Goal: Task Accomplishment & Management: Manage account settings

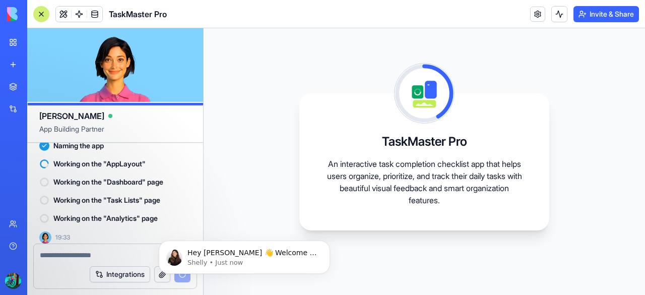
scroll to position [307, 0]
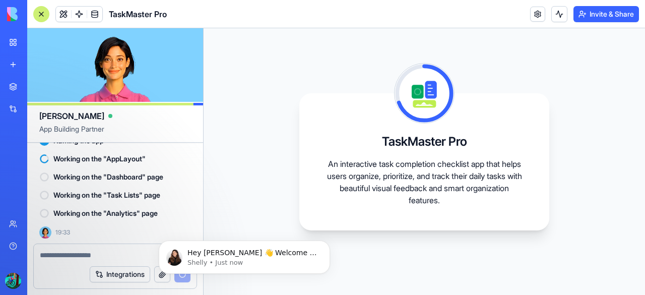
click at [285, 174] on div "TaskMaster Pro An interactive task completion checklist app that helps users or…" at bounding box center [425, 161] width 442 height 267
click at [260, 251] on p "Hey [PERSON_NAME] 👋 Welcome to Blocks 🙌 I'm here if you have any questions!" at bounding box center [252, 253] width 130 height 10
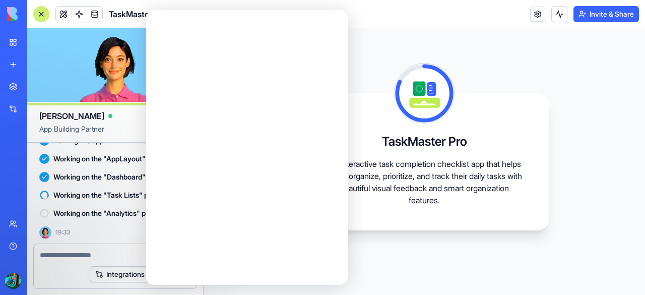
scroll to position [0, 0]
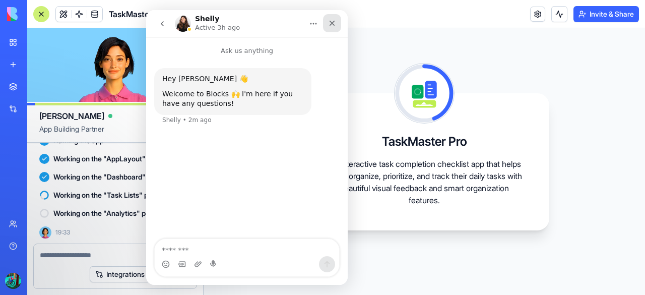
click at [332, 21] on icon "Close" at bounding box center [332, 23] width 8 height 8
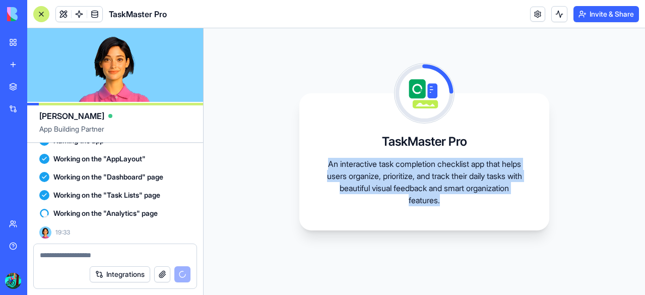
drag, startPoint x: 330, startPoint y: 161, endPoint x: 478, endPoint y: 202, distance: 153.3
click at [478, 202] on p "An interactive task completion checklist app that helps users organize, priorit…" at bounding box center [425, 182] width 202 height 48
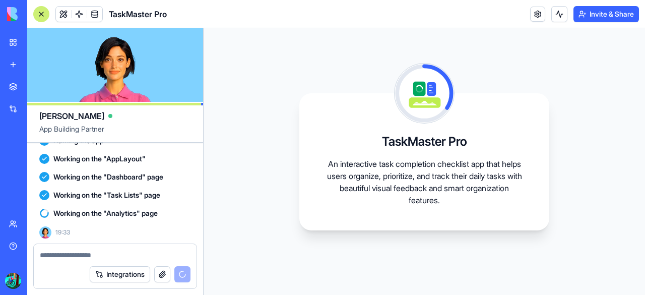
click at [130, 277] on button "Integrations" at bounding box center [120, 274] width 60 height 16
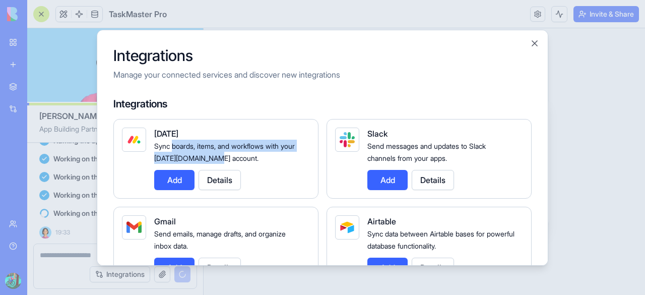
drag, startPoint x: 174, startPoint y: 147, endPoint x: 240, endPoint y: 153, distance: 66.3
click at [240, 153] on span "Sync boards, items, and workflows with your [DATE][DOMAIN_NAME] account." at bounding box center [224, 152] width 141 height 21
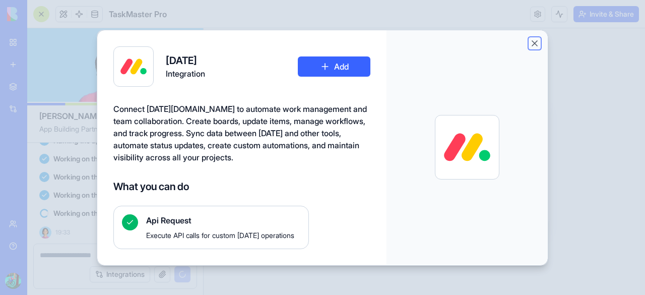
click at [538, 40] on button "Close" at bounding box center [535, 43] width 10 height 10
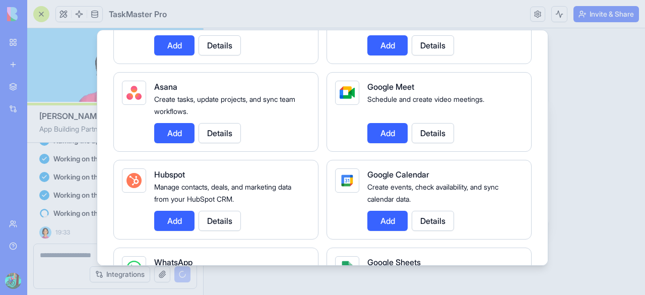
scroll to position [310, 0]
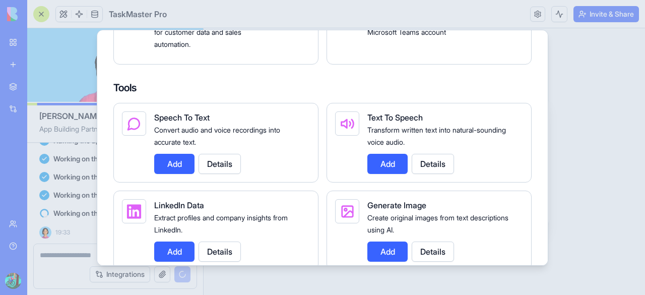
scroll to position [1070, 0]
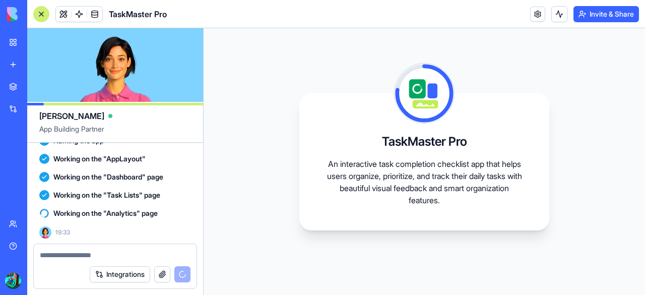
click at [160, 278] on button "button" at bounding box center [162, 274] width 16 height 16
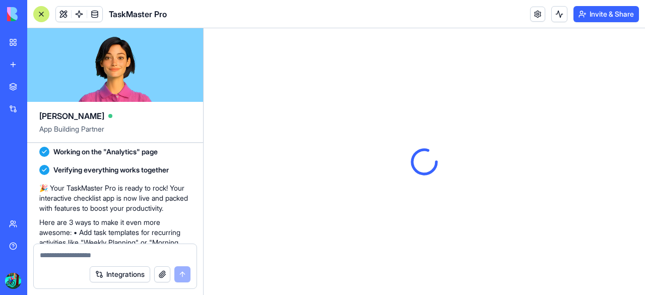
scroll to position [366, 0]
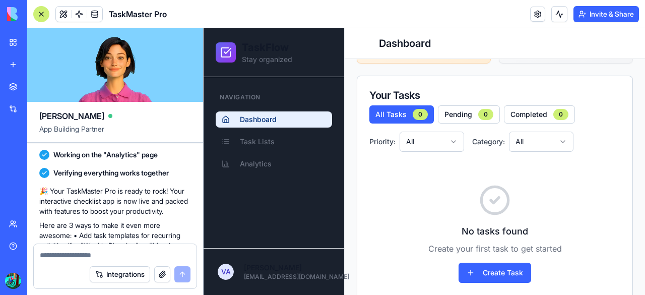
scroll to position [234, 0]
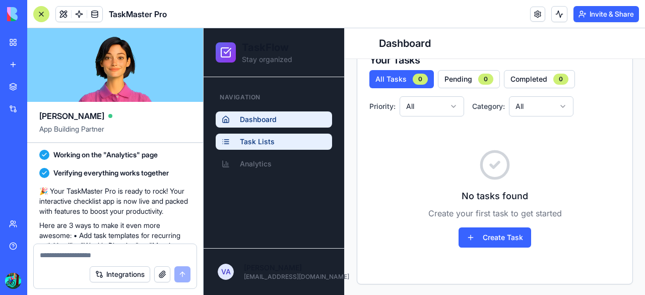
click at [249, 146] on span "Task Lists" at bounding box center [257, 142] width 35 height 10
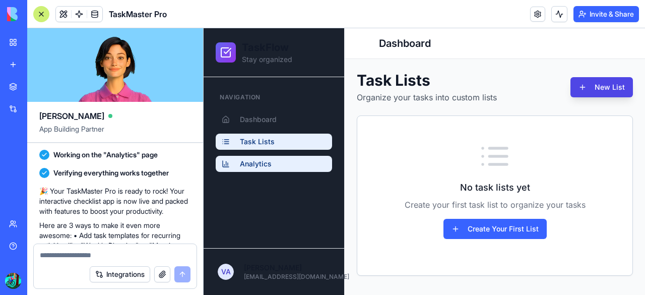
click at [256, 166] on span "Analytics" at bounding box center [256, 164] width 32 height 10
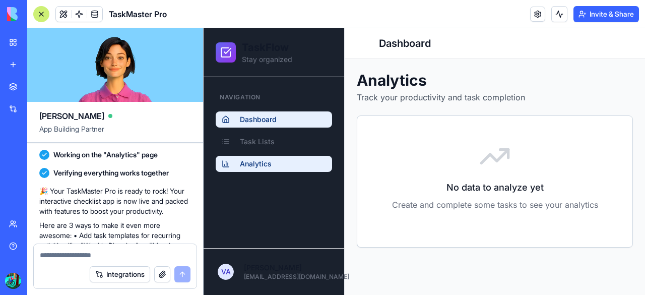
click at [268, 116] on span "Dashboard" at bounding box center [258, 119] width 37 height 10
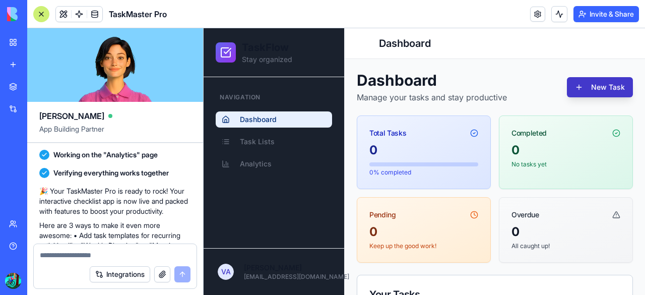
click at [602, 91] on button "New Task" at bounding box center [600, 87] width 66 height 20
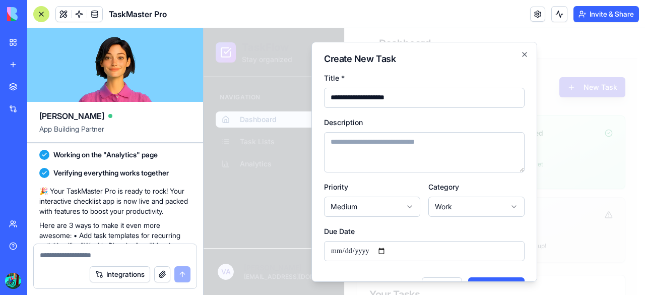
type input "**********"
click at [405, 156] on textarea "Description" at bounding box center [424, 152] width 201 height 40
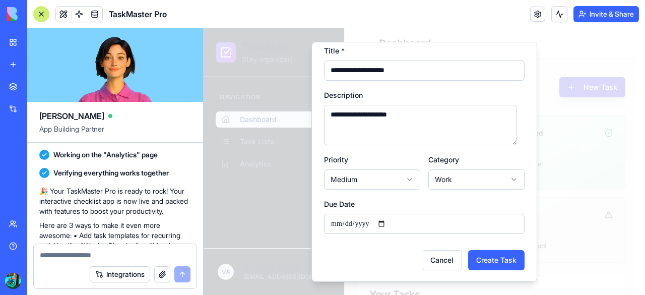
type textarea "**********"
click at [386, 218] on input "Due Date" at bounding box center [424, 223] width 201 height 20
type input "**********"
click at [462, 180] on body "**********" at bounding box center [421, 279] width 434 height 502
click at [498, 266] on button "Create Task" at bounding box center [496, 259] width 56 height 20
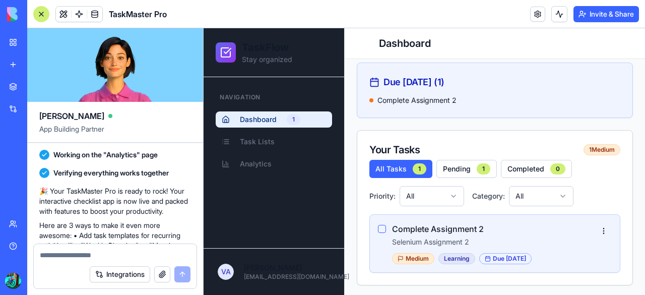
scroll to position [463, 0]
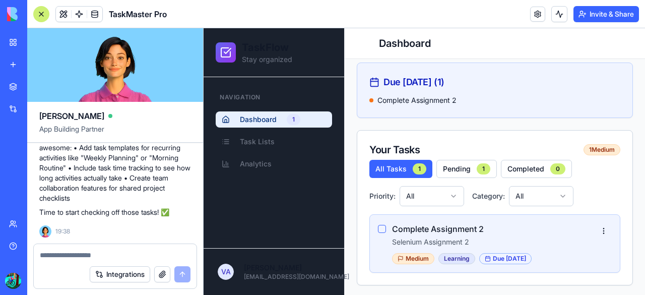
click at [125, 274] on button "Integrations" at bounding box center [120, 274] width 60 height 16
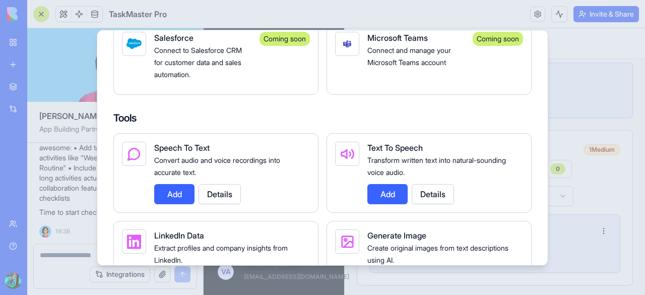
scroll to position [1041, 0]
click at [183, 198] on button "Add" at bounding box center [174, 193] width 40 height 20
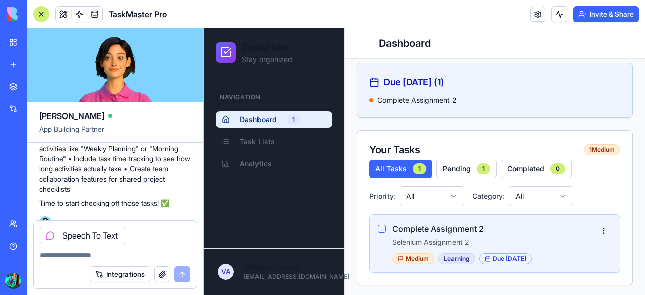
click at [112, 272] on button "Integrations" at bounding box center [120, 274] width 60 height 16
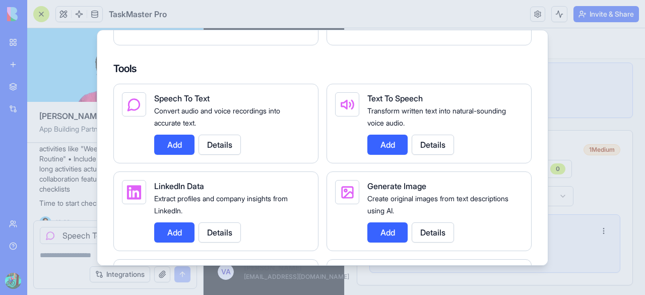
scroll to position [1086, 0]
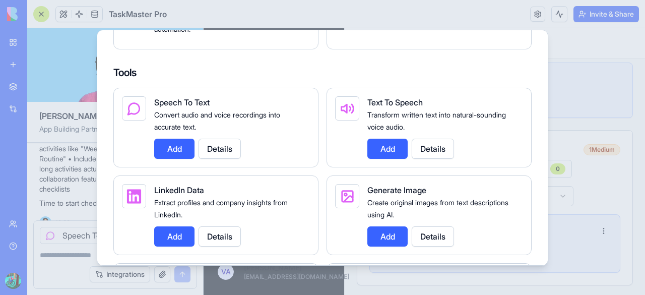
click at [391, 153] on button "Add" at bounding box center [387, 149] width 40 height 20
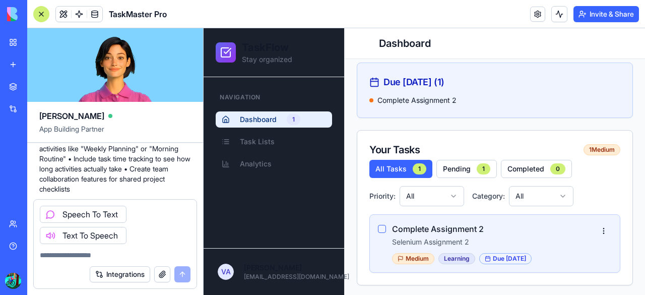
click at [155, 253] on textarea at bounding box center [115, 255] width 151 height 10
type textarea "**********"
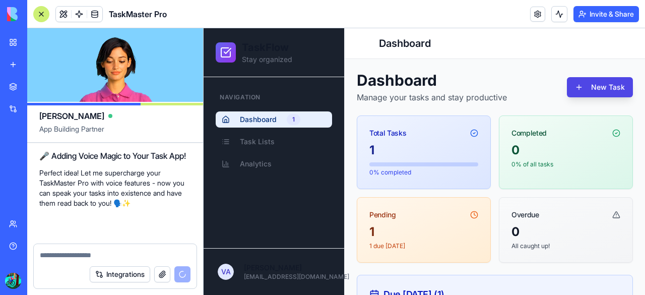
scroll to position [606, 0]
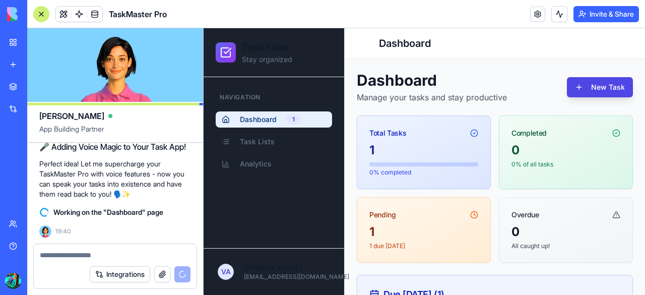
click at [88, 255] on textarea at bounding box center [115, 255] width 151 height 10
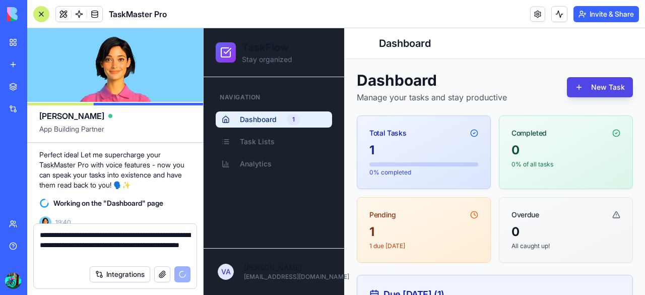
click at [96, 257] on textarea "**********" at bounding box center [115, 245] width 151 height 30
click at [139, 256] on textarea "**********" at bounding box center [115, 245] width 151 height 30
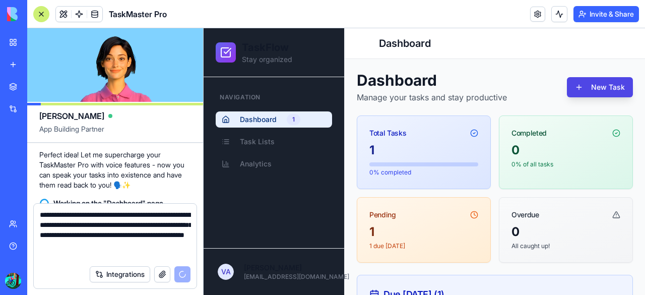
scroll to position [646, 0]
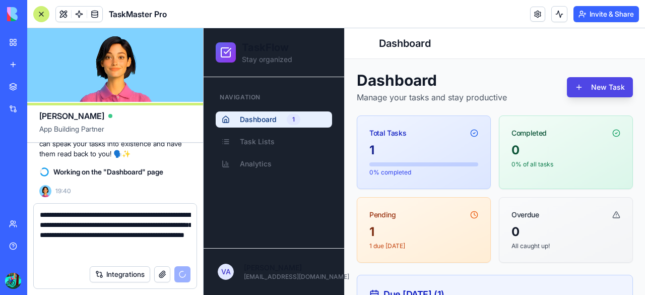
type textarea "**********"
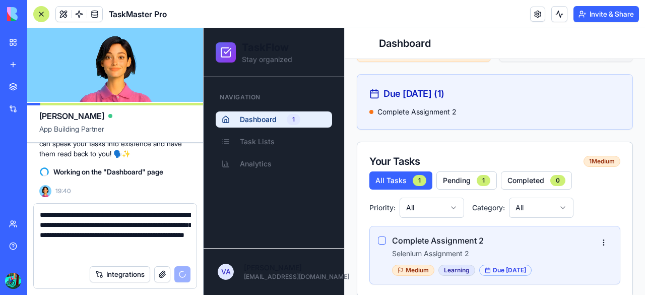
scroll to position [212, 0]
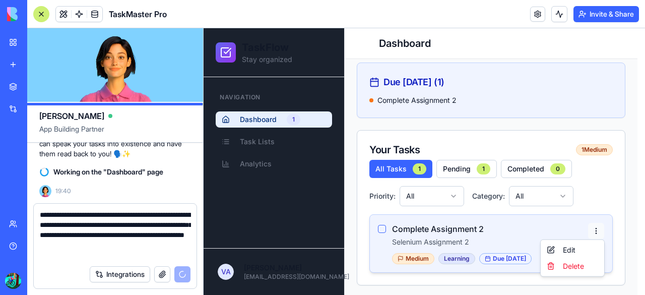
click at [596, 228] on html "TaskFlow Stay organized Navigation Dashboard 1 Task Lists Analytics VA [PERSON_…" at bounding box center [425, 56] width 442 height 481
click at [525, 217] on html "TaskFlow Stay organized Navigation Dashboard 1 Task Lists Analytics VA [PERSON_…" at bounding box center [425, 56] width 442 height 481
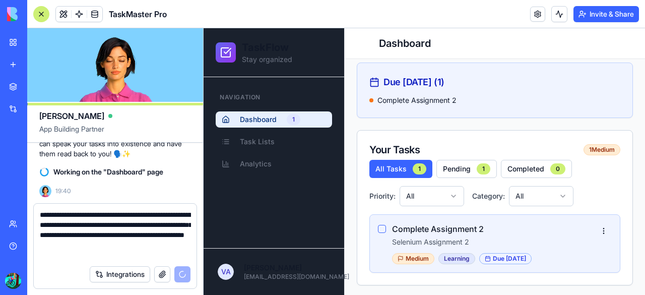
click at [175, 246] on textarea "**********" at bounding box center [115, 235] width 151 height 50
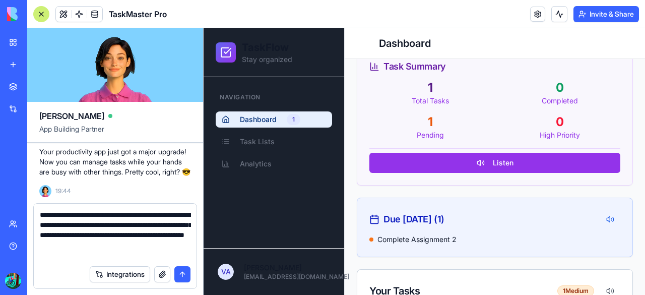
scroll to position [306, 0]
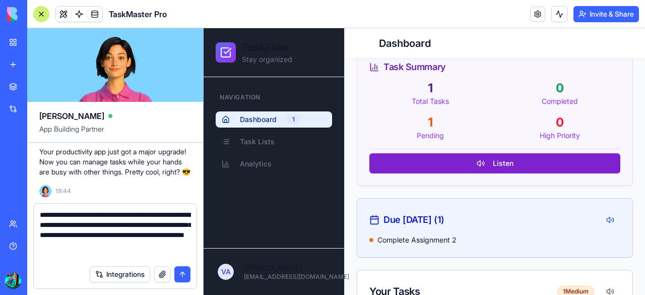
click at [403, 169] on button "Listen" at bounding box center [494, 163] width 251 height 20
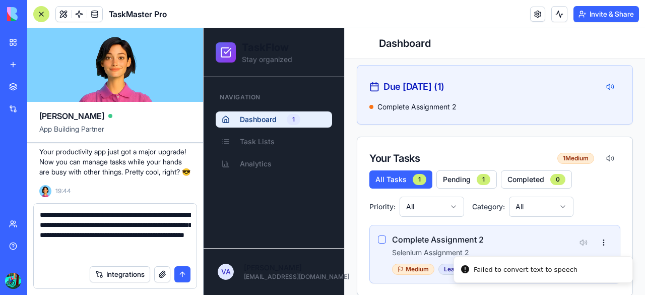
scroll to position [461, 0]
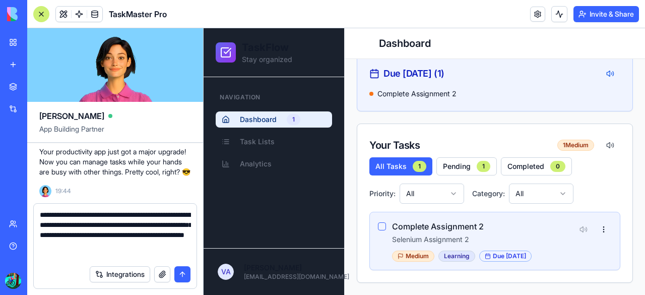
click at [181, 273] on button "submit" at bounding box center [182, 274] width 16 height 16
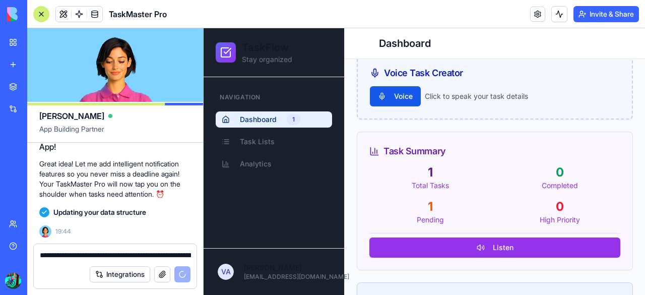
scroll to position [997, 0]
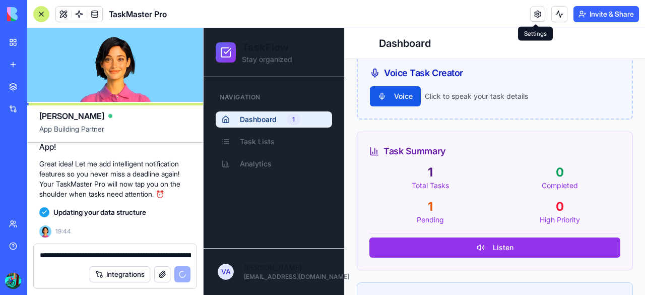
click at [538, 17] on link at bounding box center [537, 14] width 15 height 15
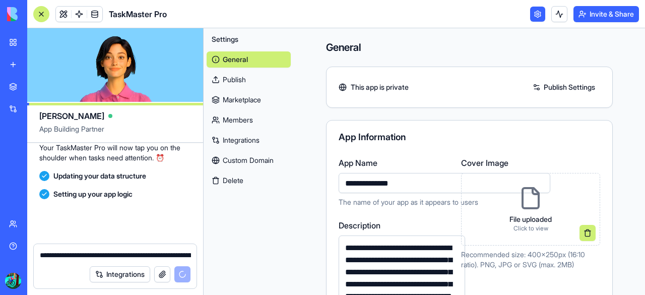
scroll to position [1033, 0]
click at [537, 15] on link at bounding box center [537, 14] width 15 height 15
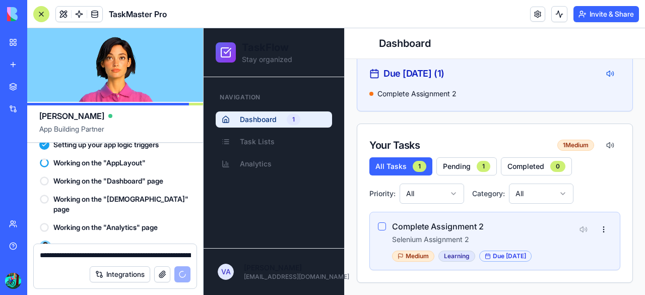
scroll to position [1106, 0]
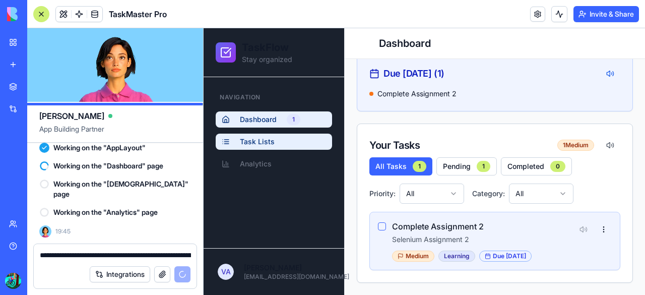
click at [284, 135] on link "Task Lists" at bounding box center [274, 142] width 116 height 16
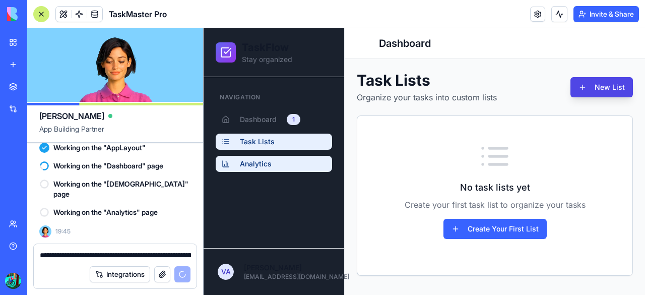
click at [277, 156] on link "Analytics" at bounding box center [274, 164] width 116 height 16
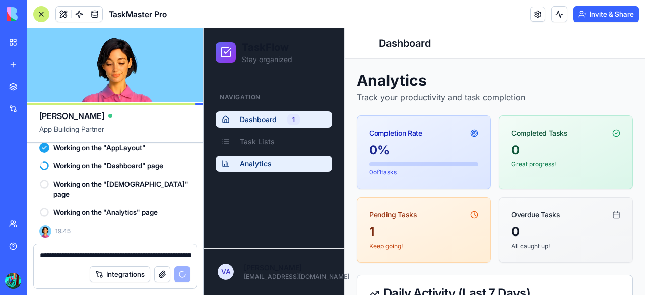
click at [270, 122] on span "Dashboard" at bounding box center [258, 119] width 37 height 10
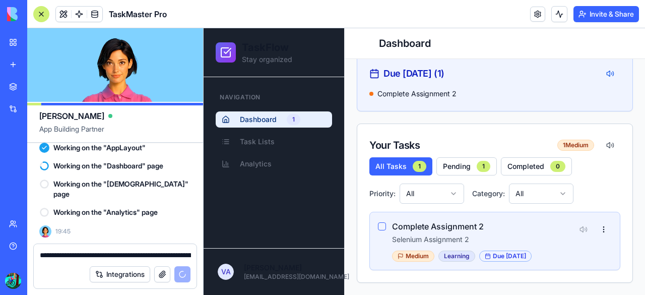
scroll to position [454, 0]
click at [383, 230] on button "button" at bounding box center [382, 226] width 8 height 8
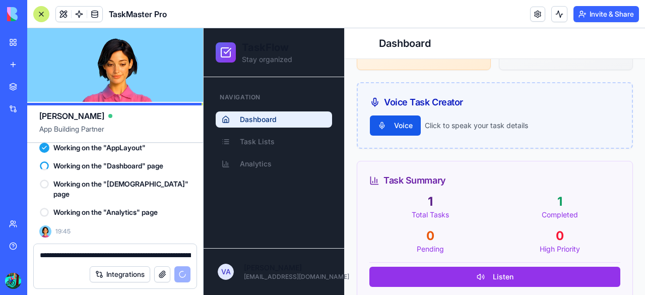
scroll to position [398, 0]
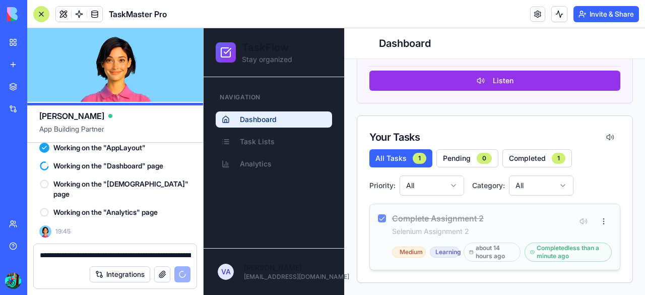
click at [383, 218] on button "button" at bounding box center [382, 218] width 8 height 8
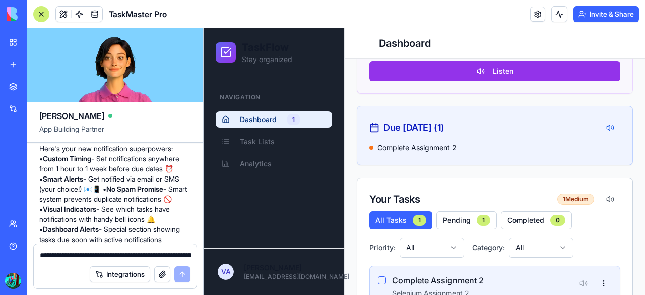
scroll to position [1220, 0]
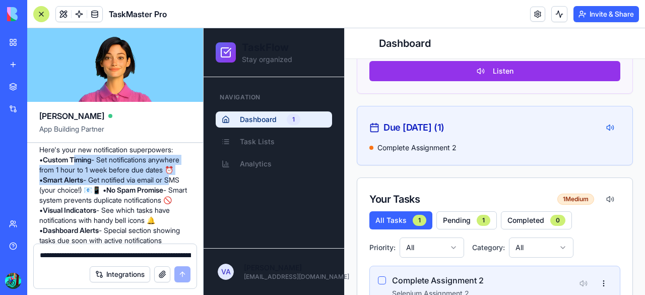
drag, startPoint x: 72, startPoint y: 176, endPoint x: 171, endPoint y: 197, distance: 101.0
click at [171, 197] on p "Here's your new notification superpowers: • Custom Timing - Set notifications a…" at bounding box center [115, 205] width 152 height 121
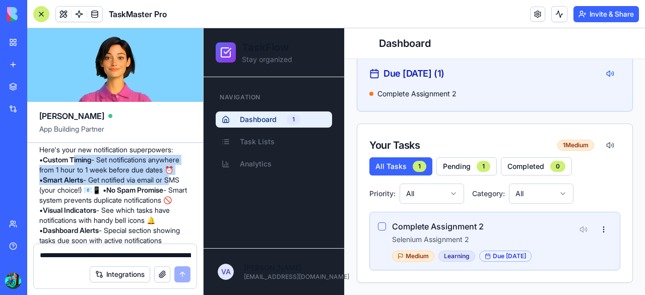
scroll to position [461, 0]
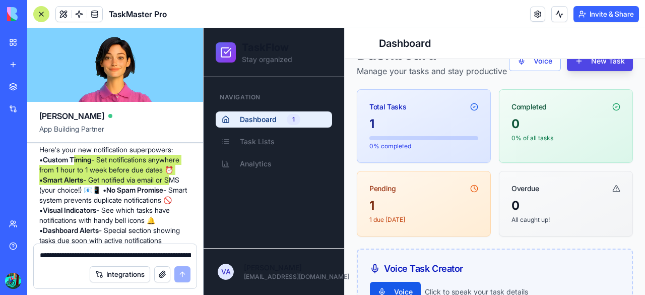
scroll to position [0, 0]
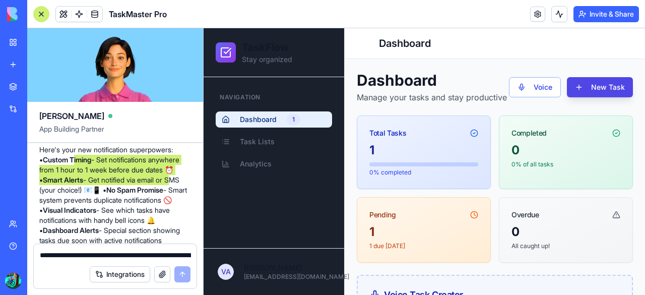
click at [405, 102] on p "Manage your tasks and stay productive" at bounding box center [432, 97] width 150 height 12
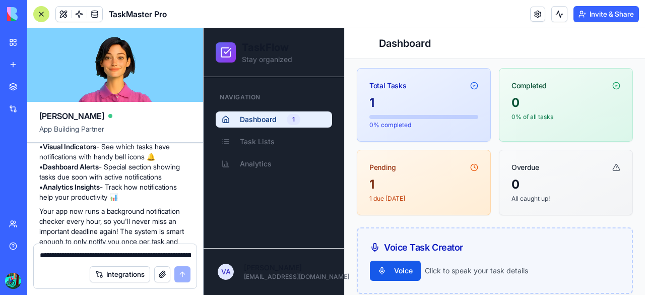
scroll to position [1284, 0]
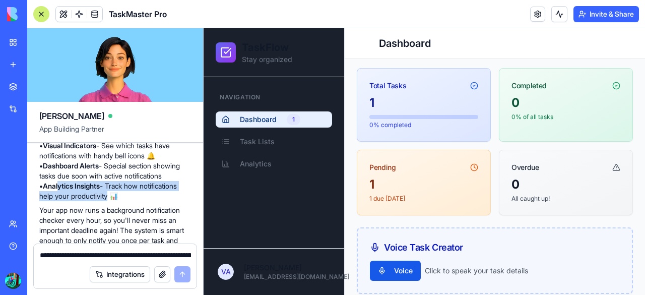
drag, startPoint x: 103, startPoint y: 205, endPoint x: 152, endPoint y: 211, distance: 49.8
click at [152, 201] on p "Here's your new notification superpowers: • Custom Timing - Set notifications a…" at bounding box center [115, 140] width 152 height 121
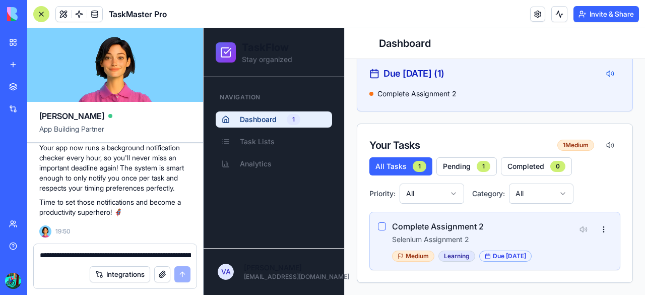
scroll to position [461, 0]
click at [497, 254] on div "Due [DATE]" at bounding box center [505, 255] width 52 height 11
click at [480, 258] on div "Due [DATE]" at bounding box center [505, 255] width 52 height 11
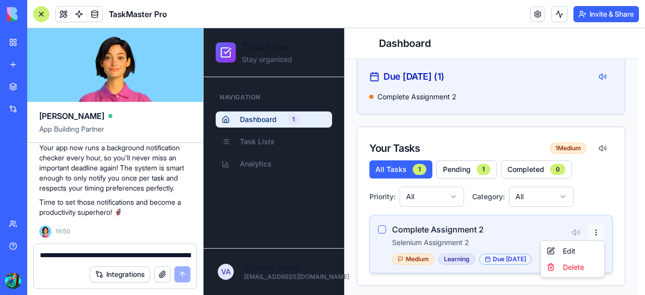
click at [568, 266] on div "Delete" at bounding box center [572, 267] width 59 height 16
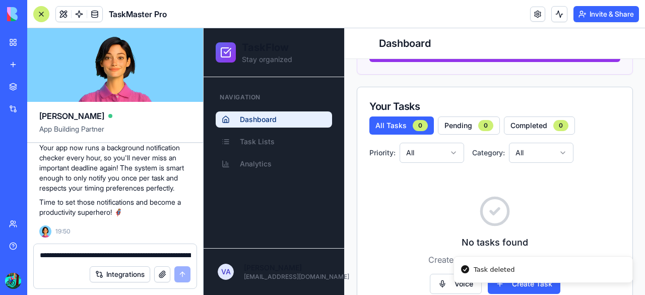
scroll to position [475, 0]
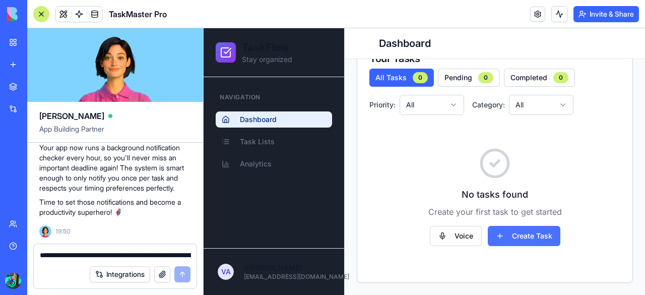
click at [519, 231] on button "Create Task" at bounding box center [524, 236] width 73 height 20
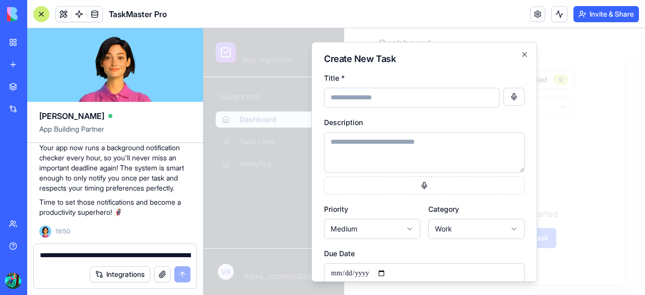
click at [393, 94] on input "Title *" at bounding box center [411, 97] width 175 height 20
type input "**********"
click at [369, 152] on textarea "Description" at bounding box center [424, 152] width 201 height 40
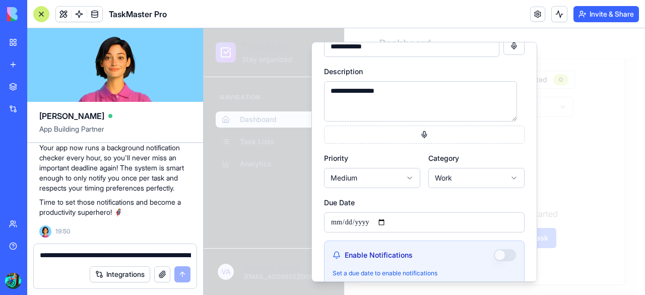
scroll to position [51, 0]
type textarea "**********"
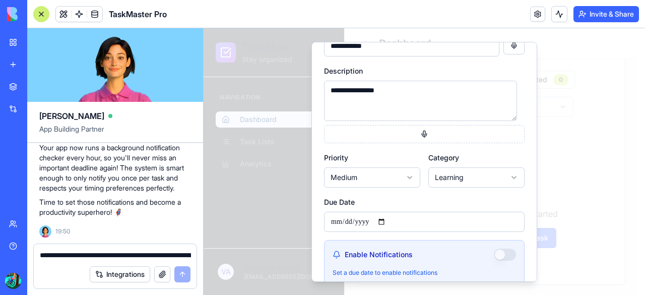
click at [381, 226] on input "Due Date" at bounding box center [424, 221] width 201 height 20
click at [389, 222] on input "Due Date" at bounding box center [424, 221] width 201 height 20
type input "**********"
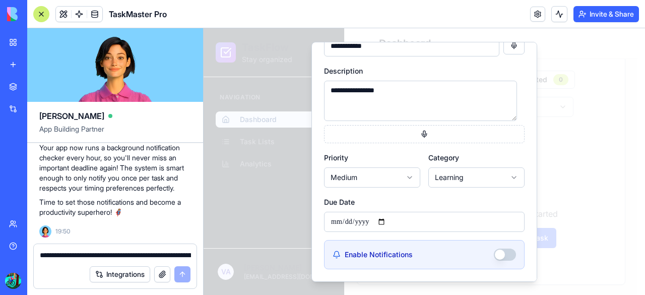
click at [498, 250] on button "Enable Notifications" at bounding box center [505, 254] width 22 height 12
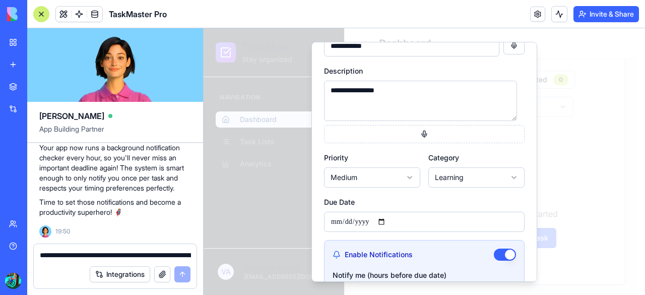
scroll to position [131, 0]
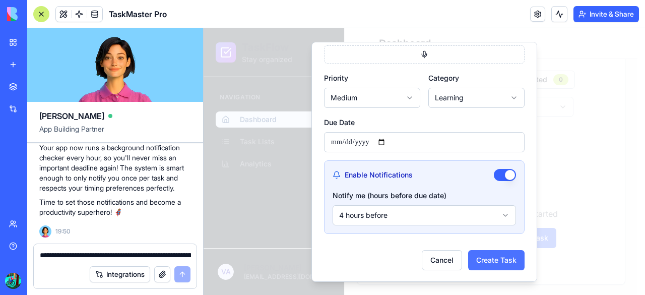
click at [480, 258] on button "Create Task" at bounding box center [496, 259] width 56 height 20
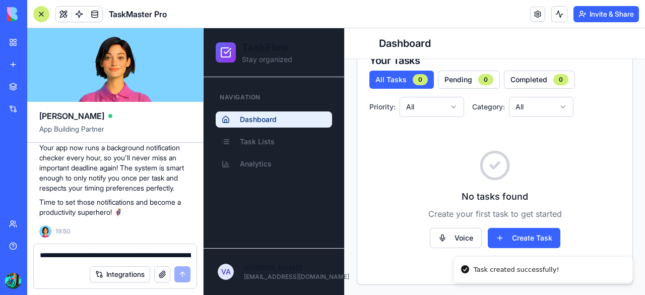
scroll to position [461, 0]
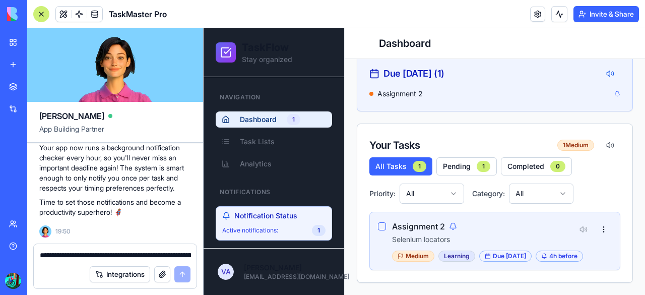
click at [278, 228] on span "Active notifications:" at bounding box center [250, 230] width 56 height 8
click at [313, 231] on div "1" at bounding box center [319, 230] width 14 height 11
click at [279, 226] on div "Active notifications: 1" at bounding box center [273, 230] width 103 height 11
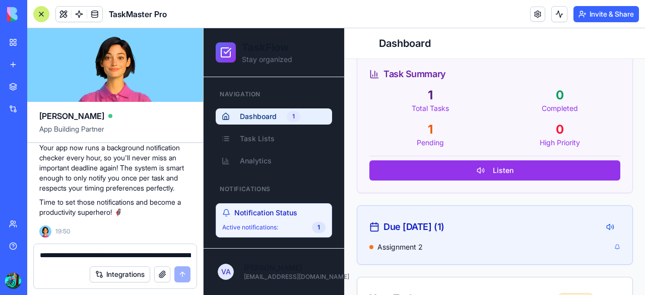
scroll to position [243, 0]
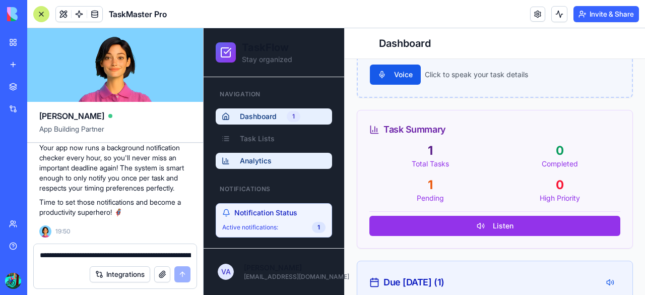
click at [259, 158] on span "Analytics" at bounding box center [256, 161] width 32 height 10
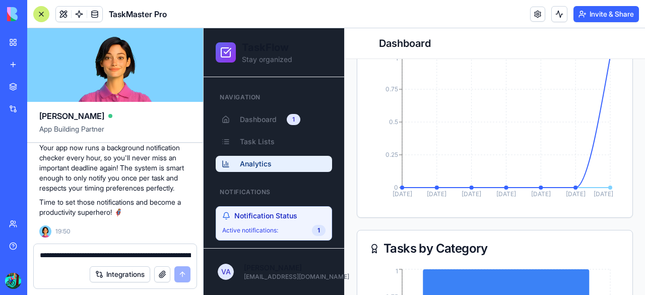
scroll to position [1376, 0]
click at [11, 61] on link "New app" at bounding box center [23, 64] width 40 height 20
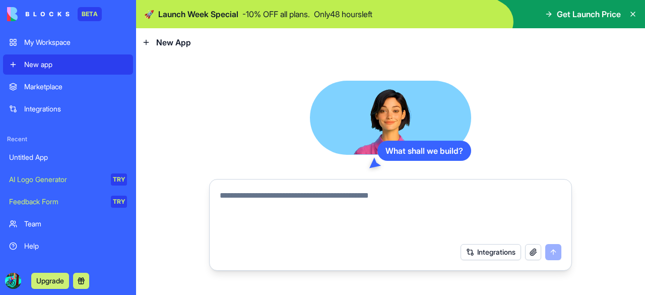
click at [280, 217] on textarea at bounding box center [391, 214] width 342 height 48
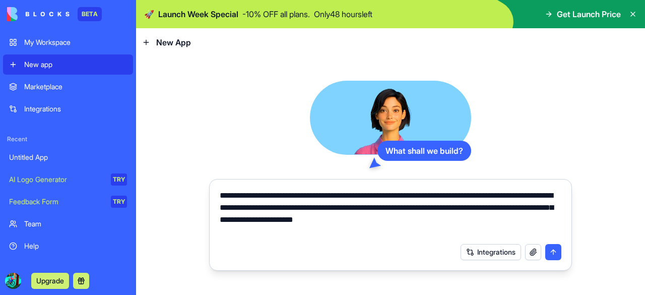
type textarea "**********"
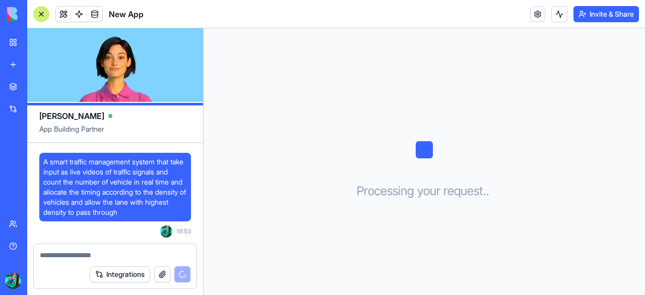
scroll to position [124, 0]
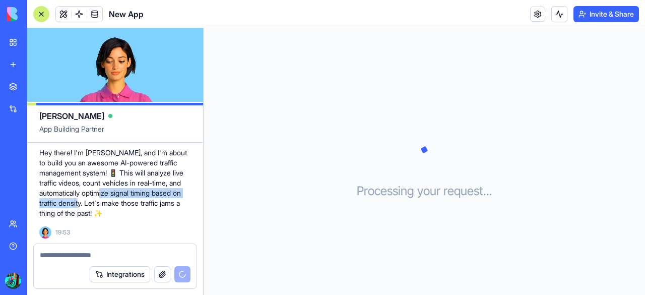
drag, startPoint x: 107, startPoint y: 198, endPoint x: 134, endPoint y: 195, distance: 27.4
click at [134, 195] on p "Hey there! I'm [PERSON_NAME], and I'm about to build you an awesome AI-powered …" at bounding box center [115, 183] width 152 height 71
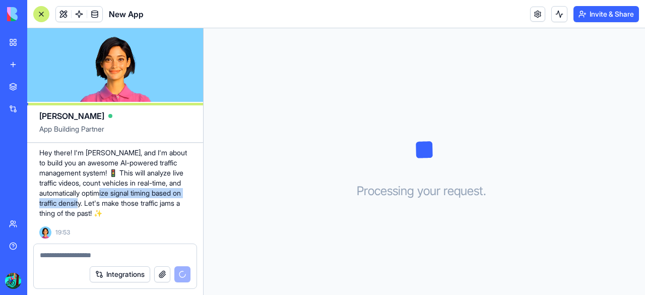
click at [134, 195] on p "Hey there! I'm [PERSON_NAME], and I'm about to build you an awesome AI-powered …" at bounding box center [115, 183] width 152 height 71
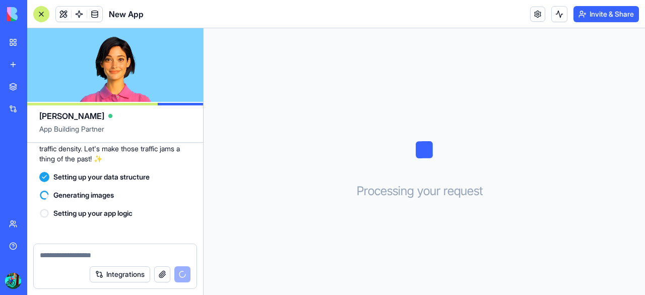
scroll to position [197, 0]
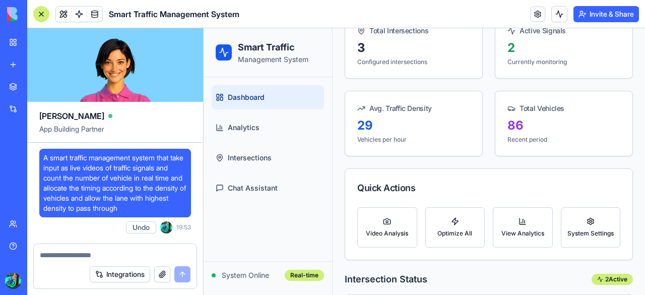
scroll to position [109, 0]
click at [384, 217] on button "Video Analysis" at bounding box center [387, 227] width 60 height 40
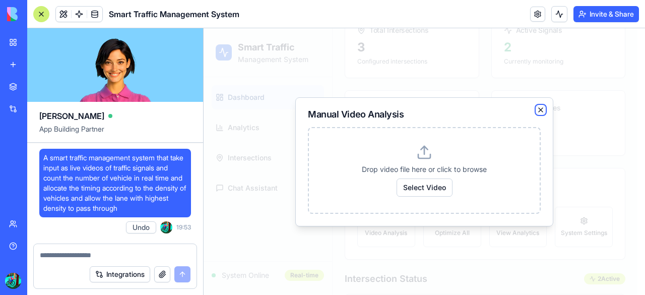
click at [542, 106] on icon "button" at bounding box center [541, 110] width 8 height 8
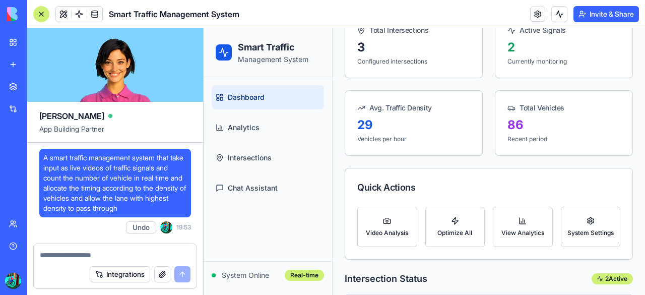
scroll to position [0, 0]
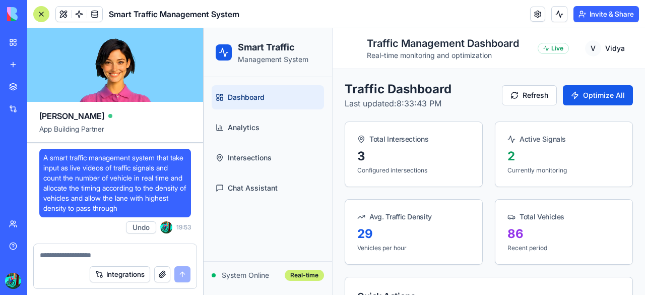
click at [36, 12] on div at bounding box center [41, 14] width 16 height 16
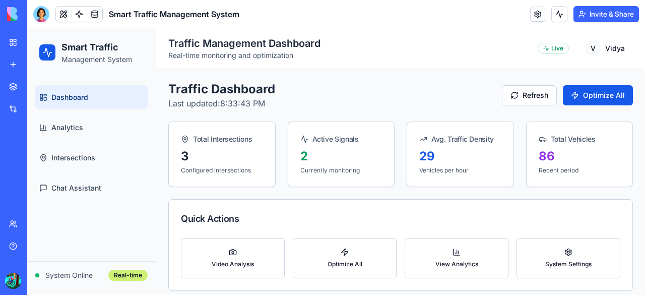
click at [223, 146] on div "Total Intersections" at bounding box center [222, 135] width 106 height 26
click at [14, 198] on div "AI Logo Generator" at bounding box center [11, 202] width 5 height 10
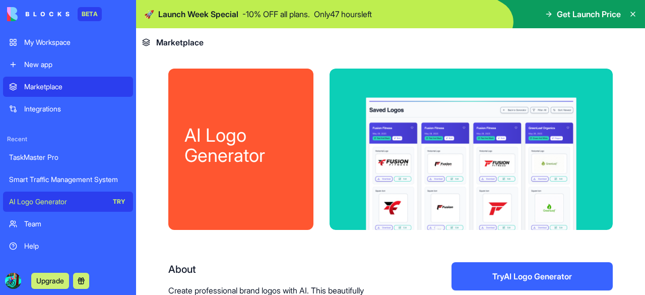
click at [42, 38] on div "My Workspace" at bounding box center [75, 42] width 103 height 10
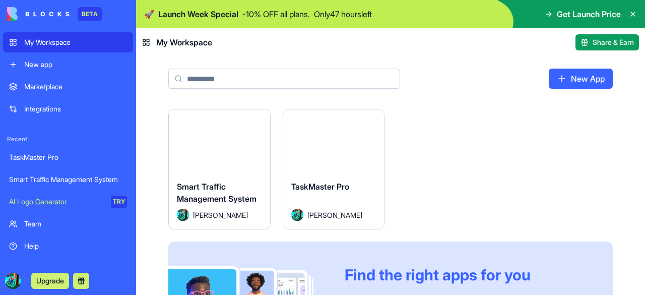
click at [51, 199] on div "AI Logo Generator" at bounding box center [56, 202] width 95 height 10
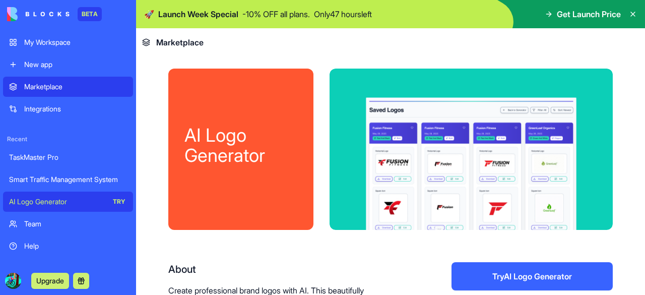
click at [257, 157] on div "AI Logo Generator" at bounding box center [240, 145] width 113 height 40
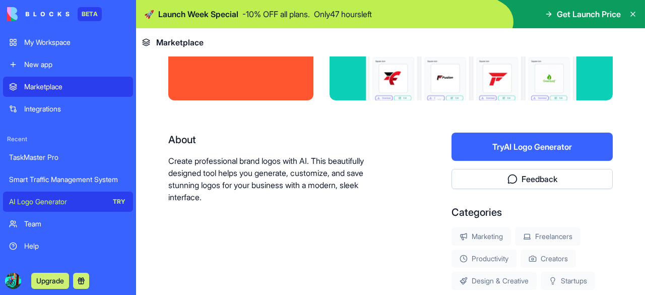
scroll to position [130, 0]
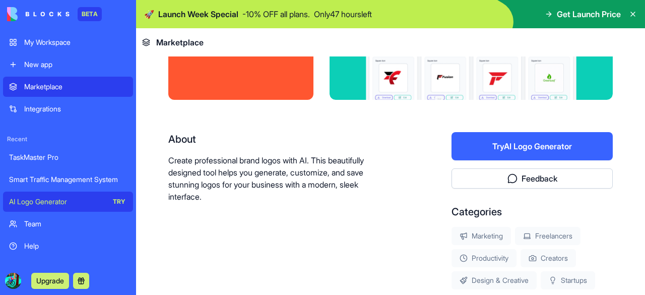
click at [459, 149] on button "Try AI Logo Generator" at bounding box center [532, 146] width 161 height 28
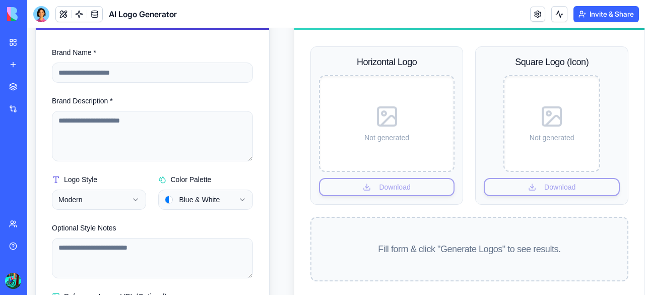
scroll to position [152, 8]
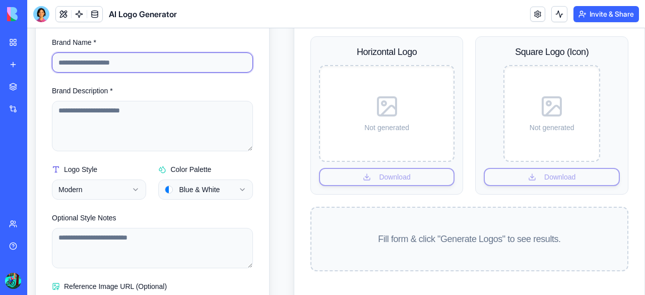
click at [125, 66] on input "Brand Name *" at bounding box center [152, 62] width 201 height 20
type input "*****"
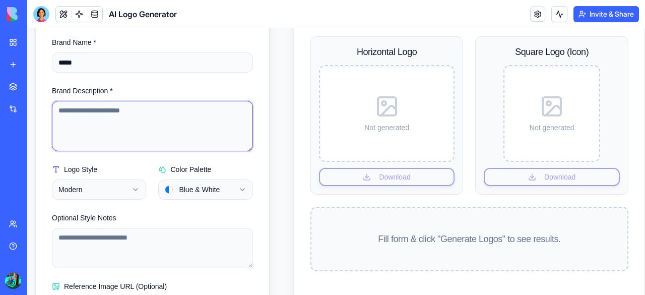
click at [107, 121] on textarea "Brand Description *" at bounding box center [152, 126] width 201 height 50
type textarea "**********"
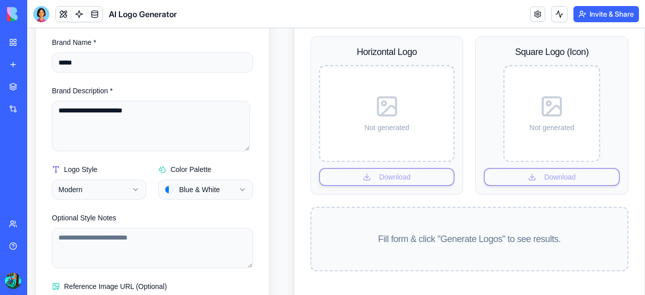
scroll to position [152, 0]
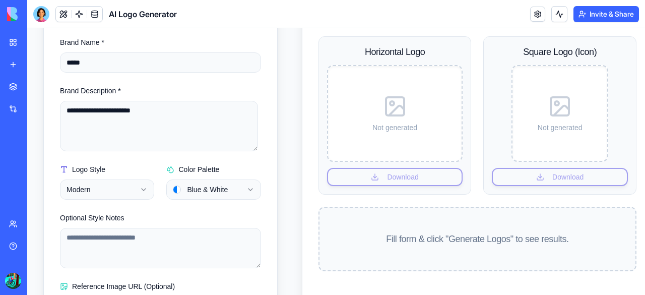
click at [201, 192] on html "**********" at bounding box center [336, 129] width 618 height 506
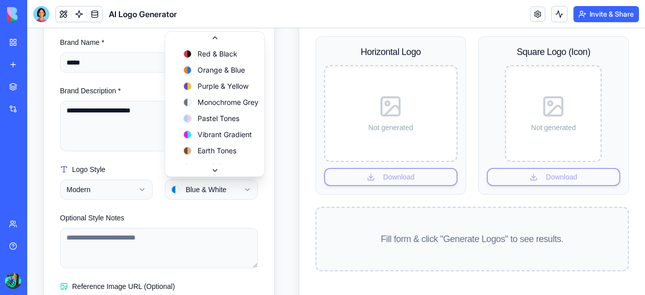
scroll to position [48, 0]
select select "**********"
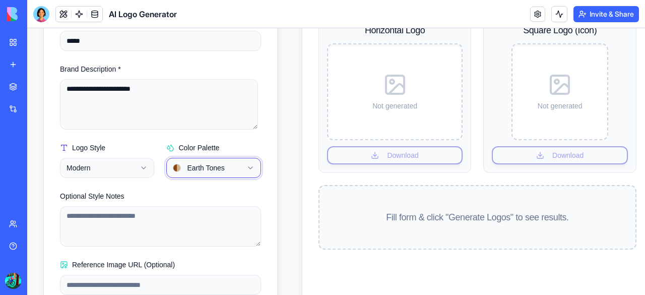
scroll to position [246, 0]
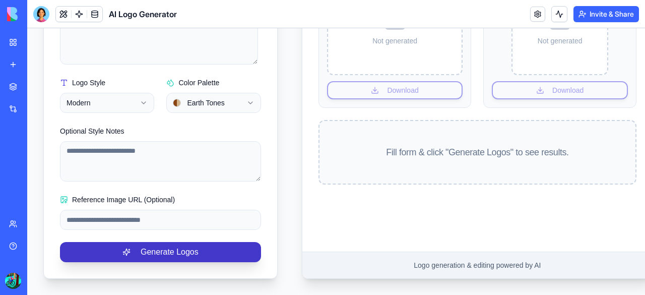
click at [164, 242] on button "Generate Logos" at bounding box center [160, 252] width 201 height 20
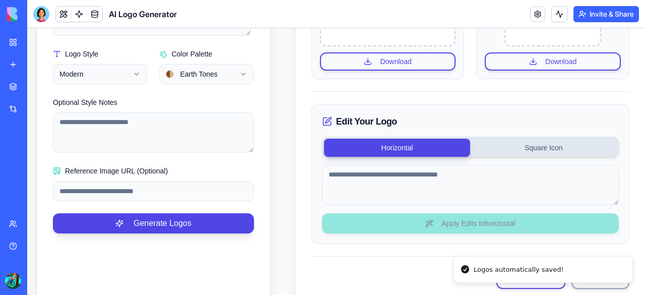
scroll to position [327, 8]
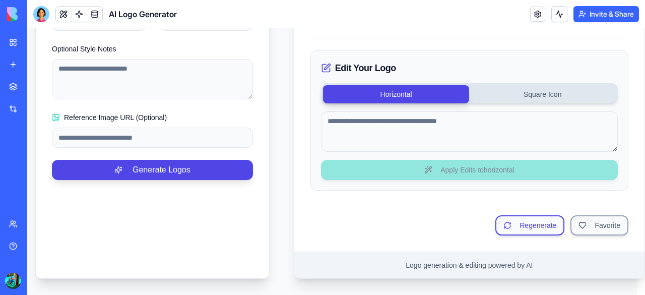
click at [12, 47] on link "My Workspace" at bounding box center [23, 42] width 40 height 20
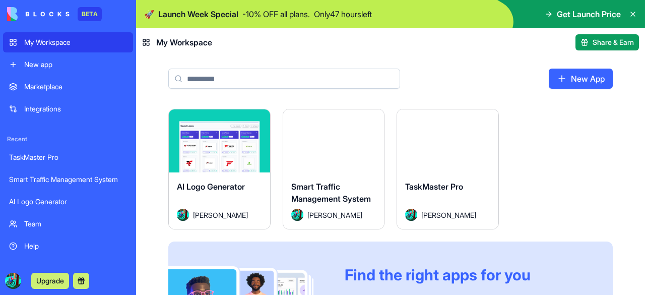
click at [426, 161] on div "Launch" at bounding box center [447, 140] width 101 height 63
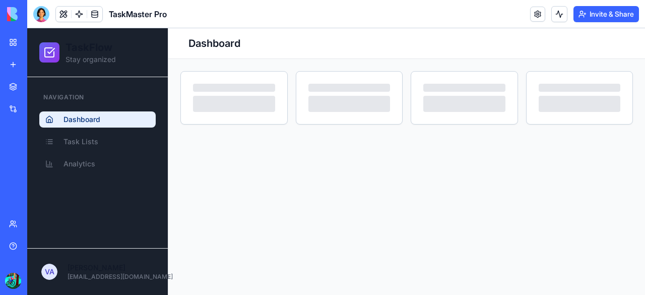
click at [608, 9] on button "Invite & Share" at bounding box center [607, 14] width 66 height 16
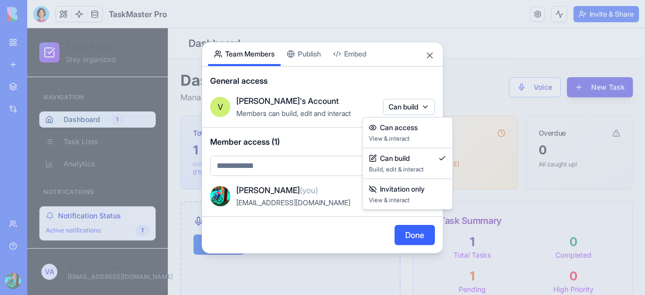
click at [400, 101] on body "BETA My Workspace New app Marketplace Integrations Recent TaskMaster Pro Smart …" at bounding box center [322, 147] width 645 height 295
click at [396, 59] on body "BETA My Workspace New app Marketplace Integrations Recent TaskMaster Pro Smart …" at bounding box center [322, 147] width 645 height 295
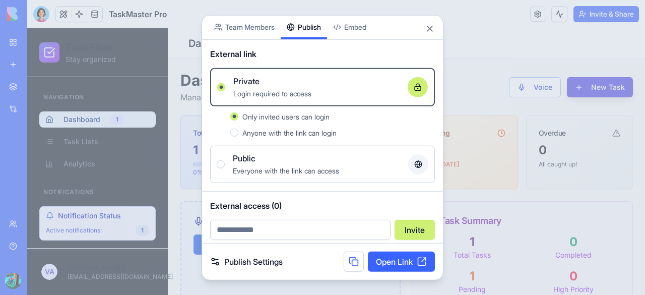
click at [315, 57] on div "Share App Team Members Publish Embed External link Private Login required to ac…" at bounding box center [323, 148] width 242 height 266
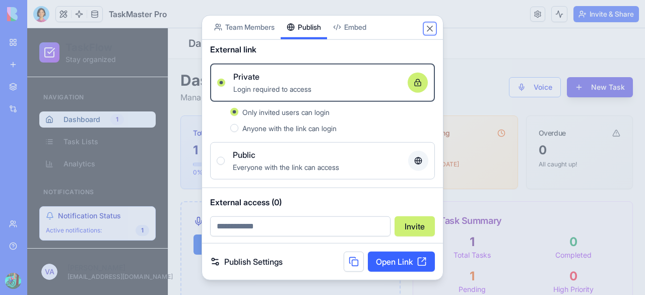
click at [428, 33] on button "Close" at bounding box center [430, 28] width 10 height 10
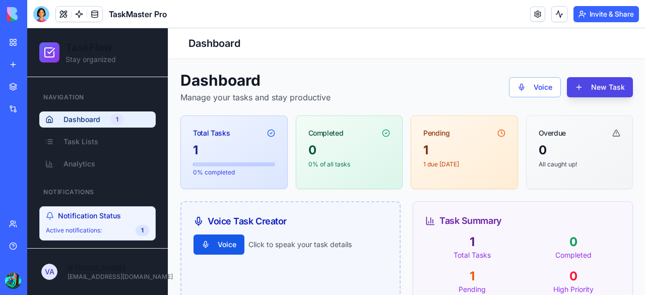
click at [334, 44] on div "Toggle sidebar Dashboard" at bounding box center [406, 43] width 477 height 31
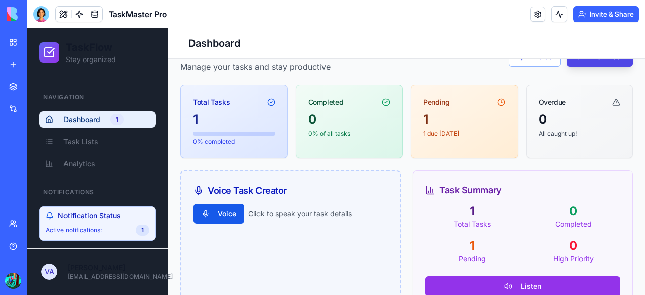
scroll to position [0, 0]
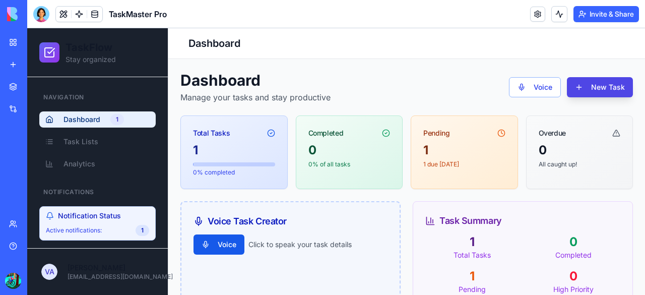
click at [601, 19] on button "Invite & Share" at bounding box center [607, 14] width 66 height 16
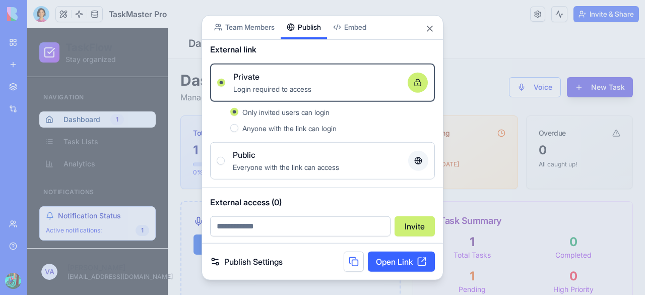
scroll to position [4, 0]
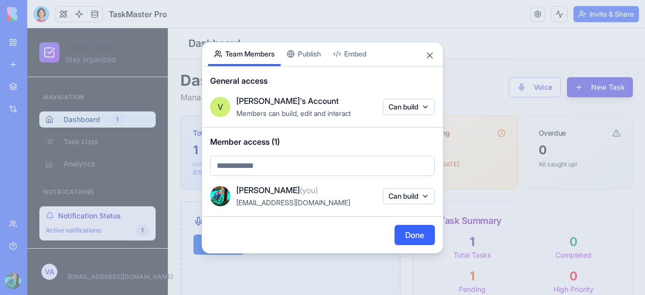
click at [253, 33] on body "BETA My Workspace New app Marketplace Integrations Recent TaskMaster Pro Smart …" at bounding box center [322, 147] width 645 height 295
click at [425, 57] on button "Close" at bounding box center [430, 55] width 10 height 10
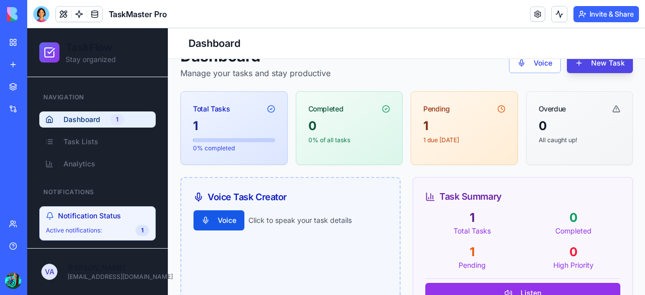
scroll to position [0, 0]
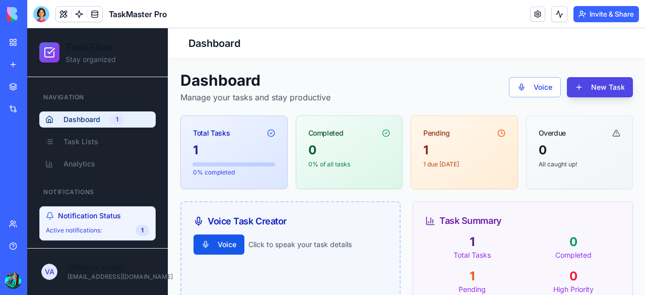
click at [37, 46] on div "My Workspace" at bounding box center [30, 42] width 13 height 10
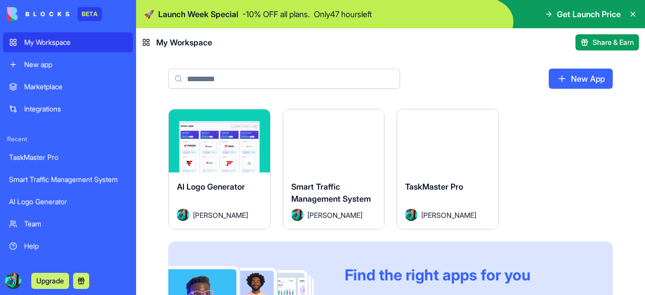
click at [347, 162] on div "Launch" at bounding box center [333, 140] width 101 height 63
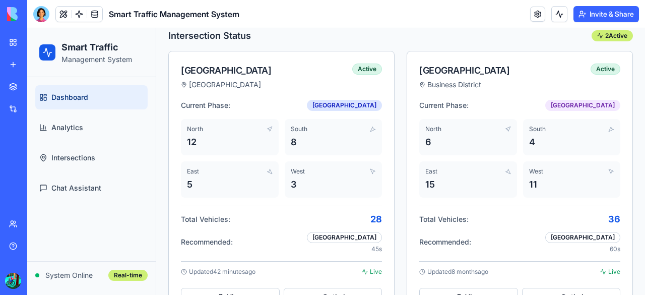
scroll to position [275, 0]
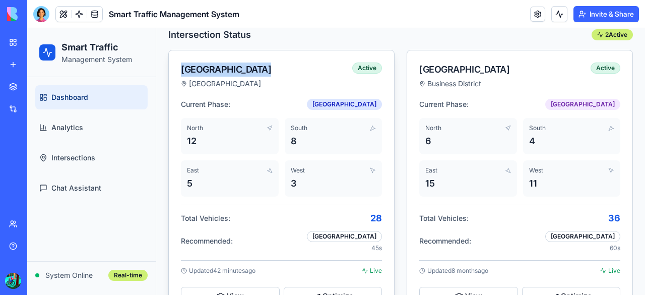
drag, startPoint x: 183, startPoint y: 69, endPoint x: 312, endPoint y: 81, distance: 129.1
click at [312, 81] on div "[GEOGRAPHIC_DATA]" at bounding box center [266, 77] width 171 height 30
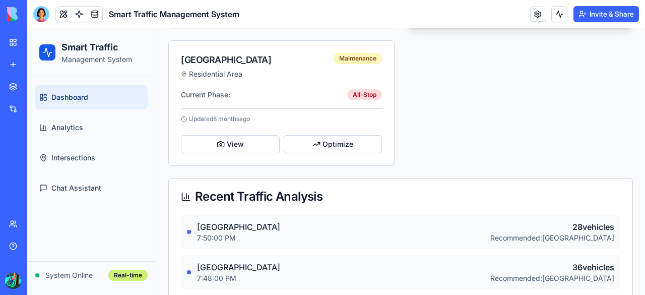
scroll to position [620, 0]
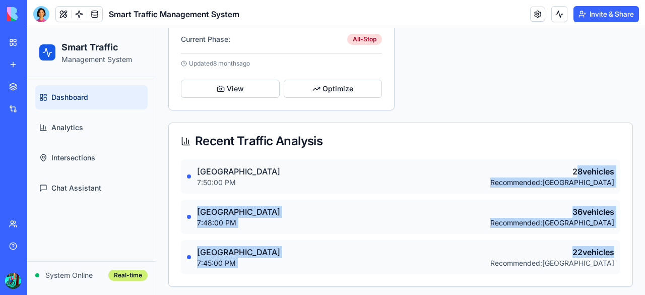
drag, startPoint x: 565, startPoint y: 165, endPoint x: 604, endPoint y: 235, distance: 80.3
click at [604, 235] on div "[GEOGRAPHIC_DATA] 7:50:00 PM 28 vehicles Recommended: [GEOGRAPHIC_DATA] 7:48:00…" at bounding box center [400, 216] width 439 height 115
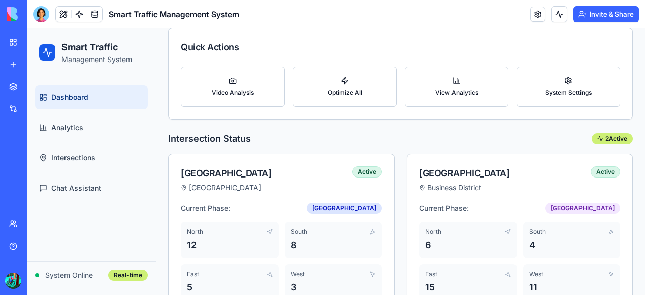
scroll to position [0, 0]
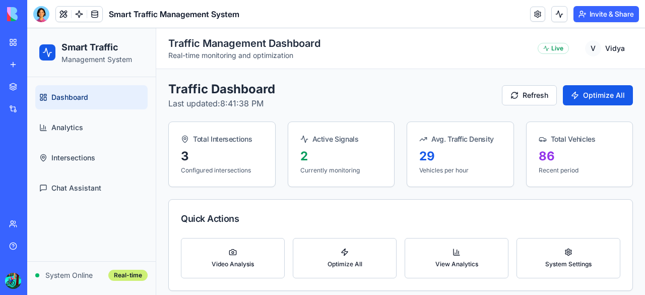
click at [35, 45] on div "My Workspace" at bounding box center [30, 42] width 13 height 10
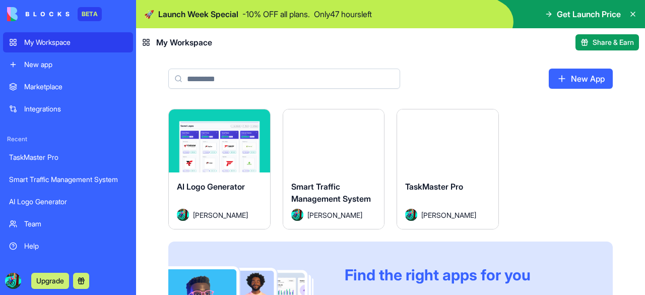
click at [441, 143] on button "Launch" at bounding box center [448, 141] width 76 height 20
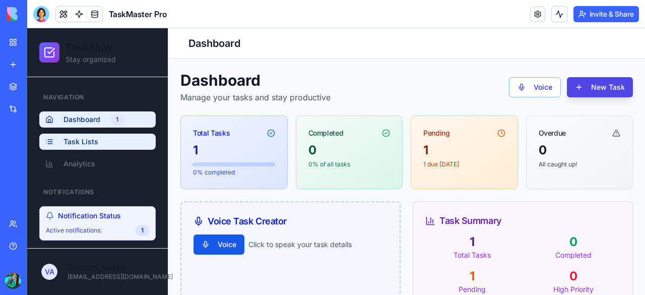
click at [104, 141] on link "Task Lists" at bounding box center [97, 142] width 116 height 16
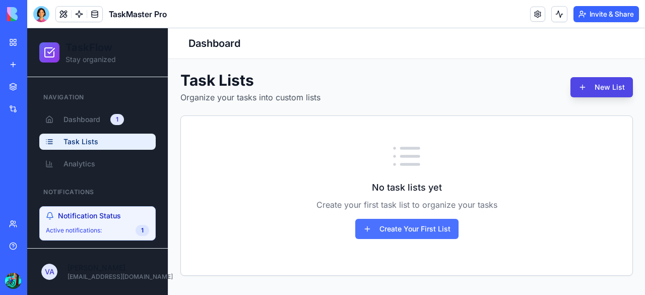
click at [402, 230] on button "Create Your First List" at bounding box center [406, 229] width 103 height 20
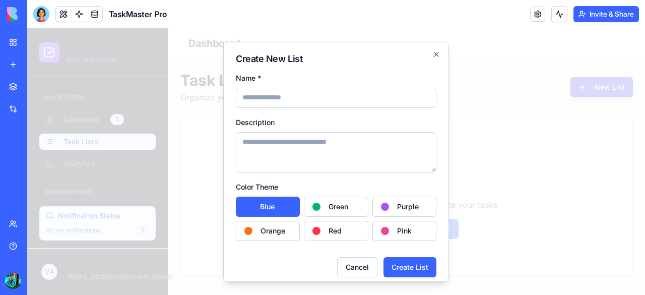
click at [271, 99] on input "Name *" at bounding box center [336, 97] width 201 height 20
type input "**"
click at [276, 152] on textarea "Description" at bounding box center [336, 152] width 201 height 40
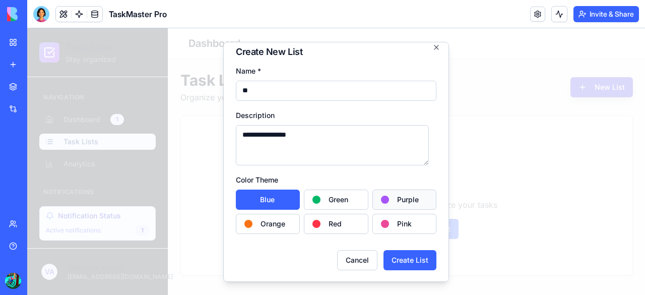
type textarea "**********"
click at [397, 196] on span "Purple" at bounding box center [408, 199] width 22 height 10
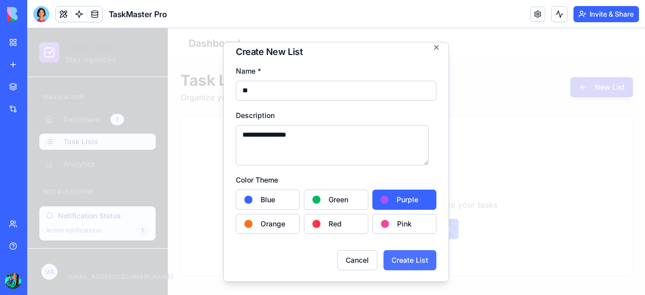
click at [397, 256] on button "Create List" at bounding box center [410, 259] width 53 height 20
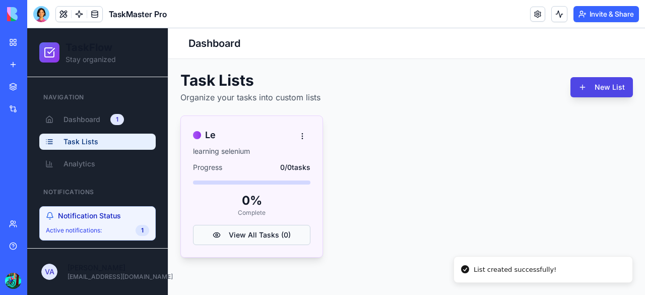
click at [216, 231] on button "View All Tasks ( 0 )" at bounding box center [251, 235] width 117 height 20
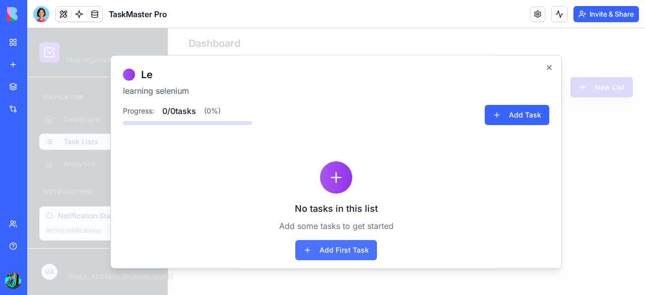
click at [347, 252] on button "Add First Task" at bounding box center [336, 250] width 82 height 20
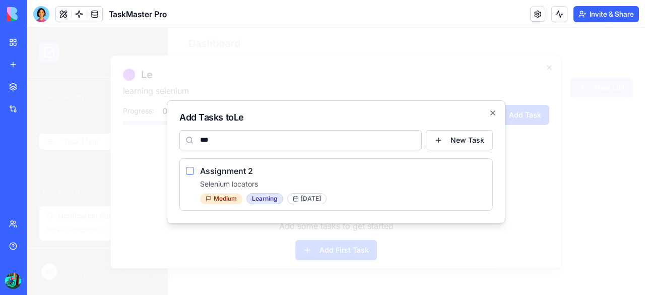
type input "***"
click at [186, 172] on button "button" at bounding box center [190, 171] width 8 height 8
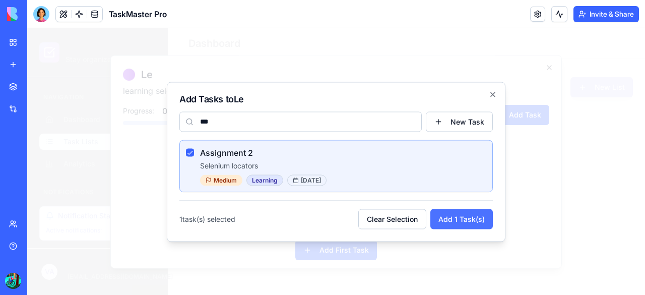
click at [489, 217] on button "Add 1 Task(s)" at bounding box center [461, 219] width 62 height 20
click at [489, 217] on div "Clear Selection Adding..." at bounding box center [433, 219] width 119 height 20
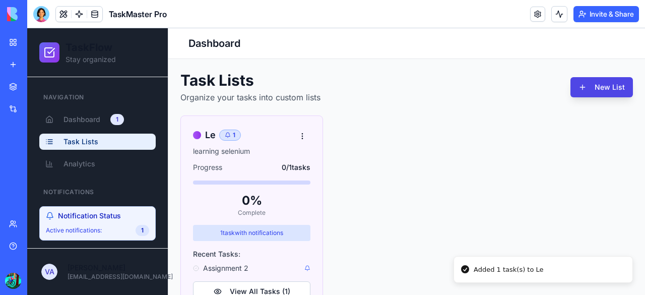
scroll to position [30, 0]
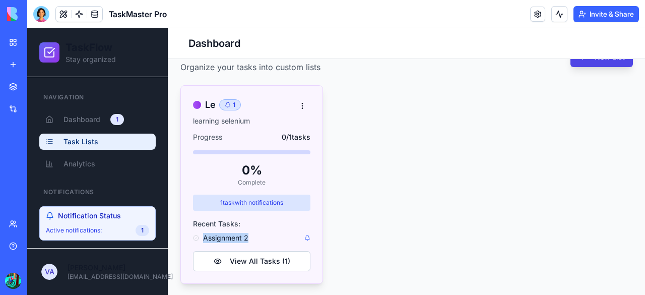
drag, startPoint x: 201, startPoint y: 238, endPoint x: 247, endPoint y: 237, distance: 45.9
click at [247, 237] on div "Assignment 2" at bounding box center [251, 238] width 117 height 10
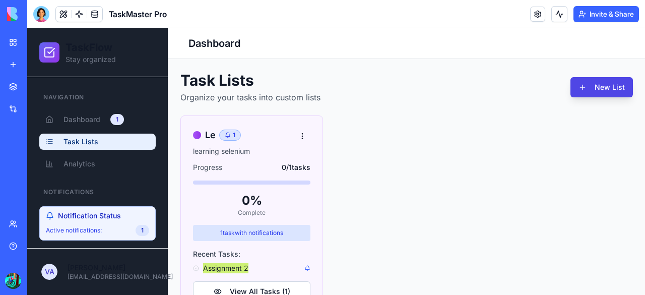
click at [580, 11] on button "Invite & Share" at bounding box center [607, 14] width 66 height 16
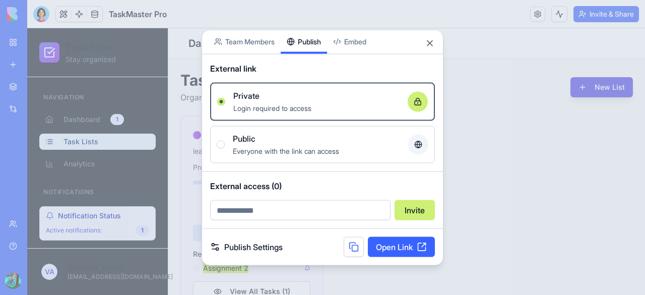
click at [293, 57] on div "Share App Team Members Publish Embed External link Private Login required to ac…" at bounding box center [323, 147] width 242 height 236
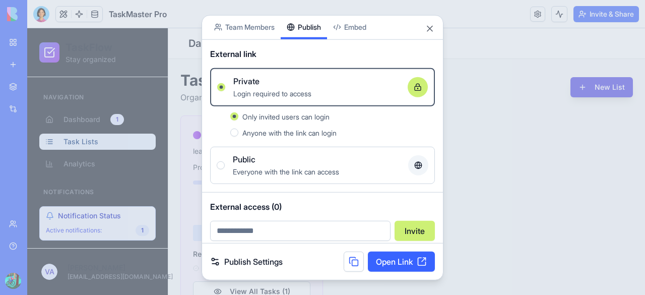
click at [278, 127] on div "Anyone with the link can login" at bounding box center [338, 132] width 193 height 12
click at [238, 128] on button "Anyone with the link can login" at bounding box center [234, 132] width 8 height 8
click at [292, 117] on span "Only invited users can login" at bounding box center [285, 116] width 87 height 9
click at [238, 117] on button "Only invited users can login" at bounding box center [234, 116] width 8 height 8
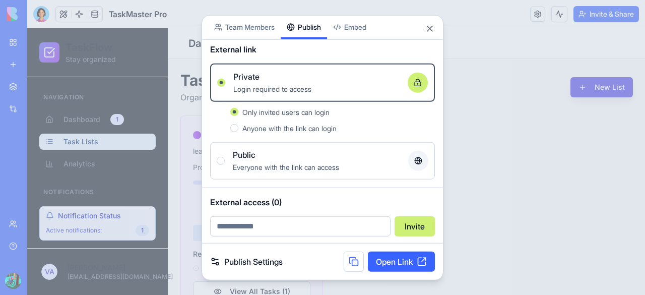
click at [285, 224] on input "email" at bounding box center [300, 226] width 180 height 20
type input "**********"
click at [409, 224] on button "Invite" at bounding box center [415, 226] width 40 height 20
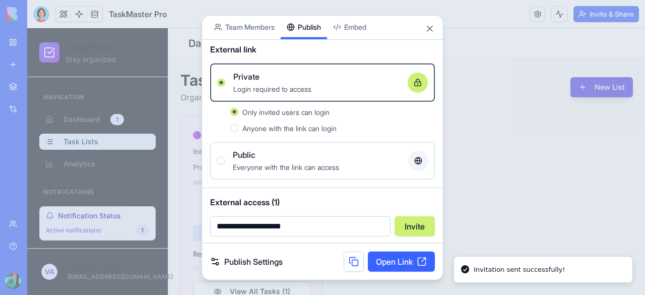
scroll to position [37, 0]
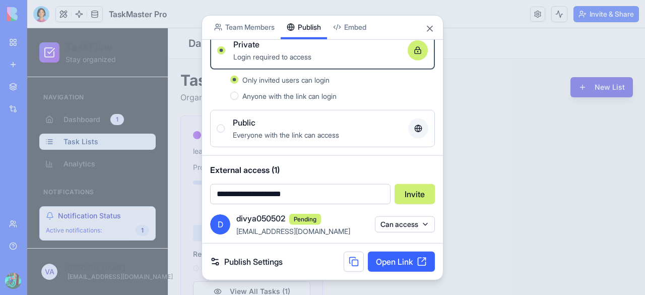
click at [400, 223] on button "Can access" at bounding box center [405, 224] width 60 height 16
click at [359, 222] on body "**********" at bounding box center [322, 147] width 645 height 295
click at [238, 259] on link "Publish Settings" at bounding box center [246, 262] width 73 height 12
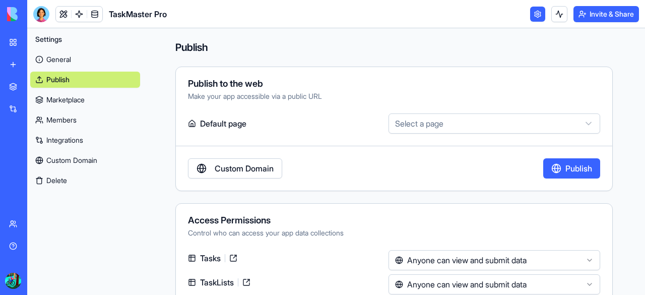
scroll to position [47, 0]
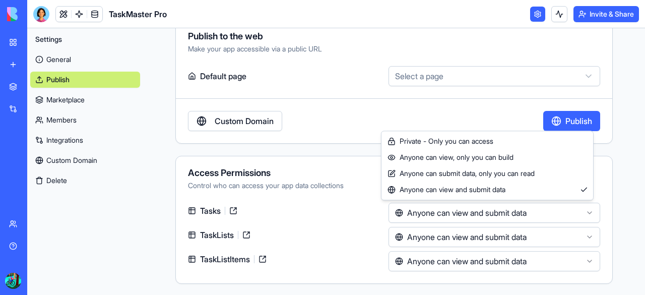
click at [514, 211] on html "**********" at bounding box center [322, 147] width 645 height 295
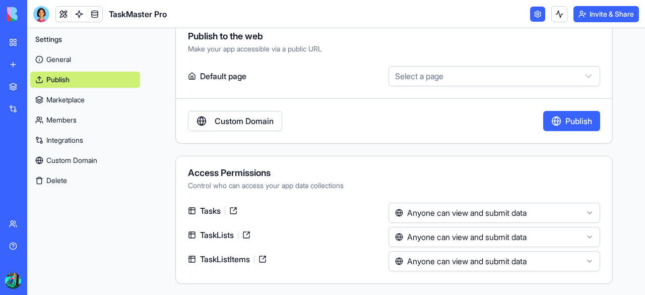
click at [514, 212] on html "**********" at bounding box center [322, 147] width 645 height 295
click at [577, 19] on button "Invite & Share" at bounding box center [607, 14] width 66 height 16
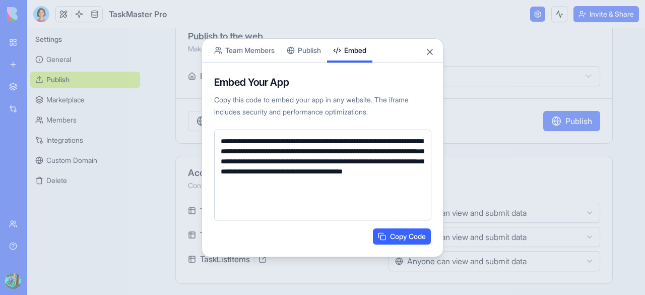
click at [351, 27] on body "**********" at bounding box center [322, 147] width 645 height 295
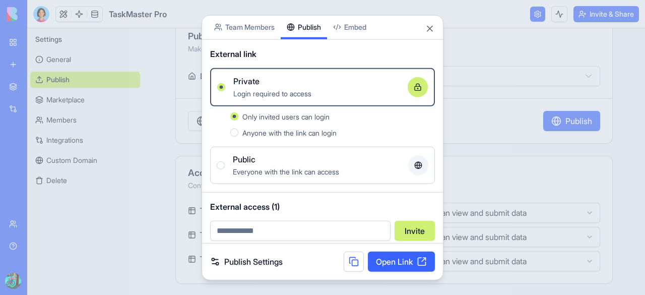
click at [305, 53] on div "Share App Team Members Publish Embed External link Private Login required to ac…" at bounding box center [323, 148] width 242 height 266
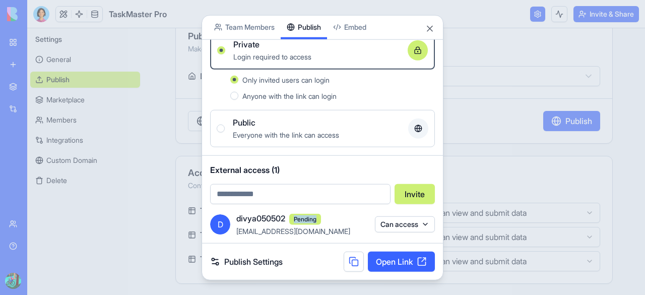
drag, startPoint x: 296, startPoint y: 218, endPoint x: 333, endPoint y: 217, distance: 36.3
click at [333, 217] on div "divya050502 Pending" at bounding box center [302, 218] width 133 height 13
click at [390, 230] on button "Can access" at bounding box center [405, 224] width 60 height 16
click at [390, 227] on body "**********" at bounding box center [322, 147] width 645 height 295
click at [405, 223] on button "Can access" at bounding box center [405, 224] width 60 height 16
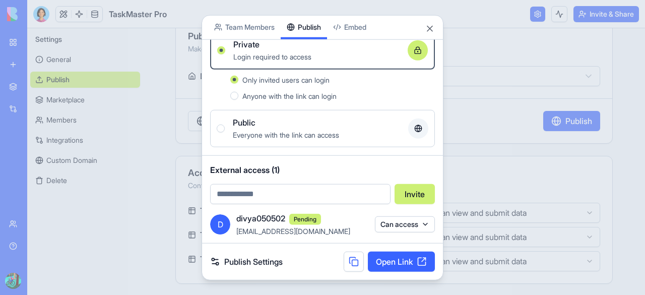
click at [317, 215] on body "**********" at bounding box center [322, 147] width 645 height 295
click at [317, 215] on span "Pending" at bounding box center [305, 218] width 32 height 11
click at [315, 190] on input "email" at bounding box center [300, 193] width 180 height 20
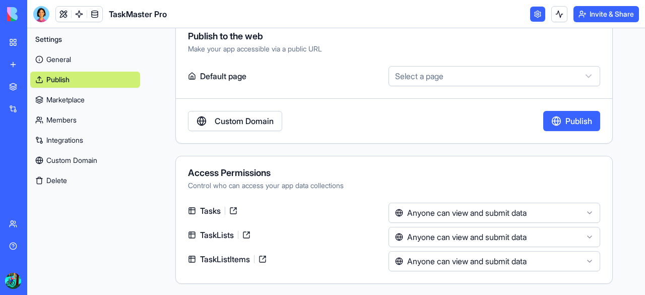
scroll to position [0, 0]
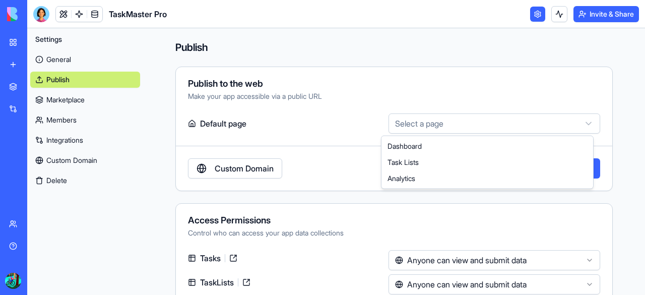
click at [432, 125] on html "**********" at bounding box center [322, 147] width 645 height 295
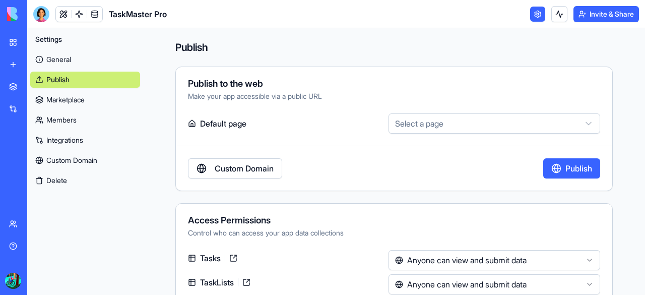
click at [432, 125] on html "**********" at bounding box center [322, 147] width 645 height 295
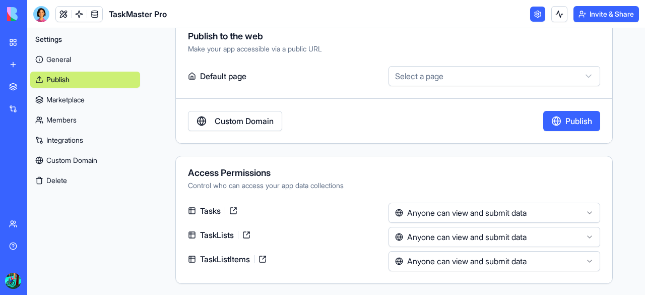
click at [611, 19] on button "Invite & Share" at bounding box center [607, 14] width 66 height 16
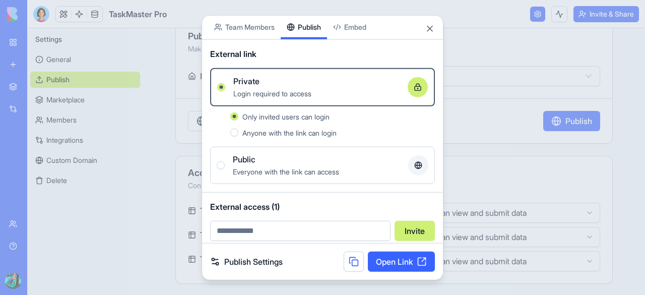
scroll to position [37, 0]
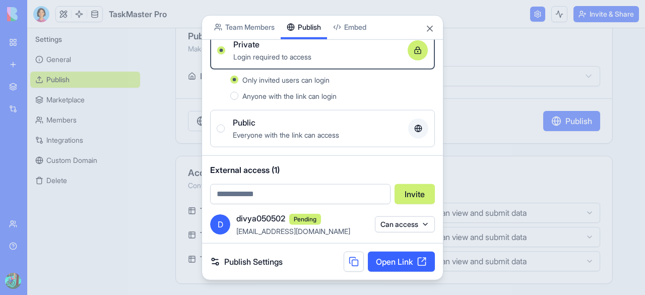
click at [296, 192] on input "email" at bounding box center [300, 193] width 180 height 20
click at [394, 223] on button "Can access" at bounding box center [405, 224] width 60 height 16
click at [390, 246] on div "Remove access" at bounding box center [405, 244] width 76 height 16
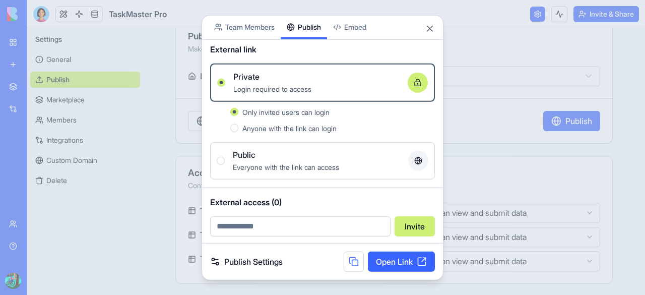
click at [355, 235] on div "External access (0) Invite" at bounding box center [322, 215] width 241 height 56
click at [336, 225] on input "email" at bounding box center [300, 226] width 180 height 20
click at [395, 216] on button "Invite" at bounding box center [415, 226] width 40 height 20
type input "**********"
click at [392, 264] on link "Open Link" at bounding box center [401, 262] width 67 height 20
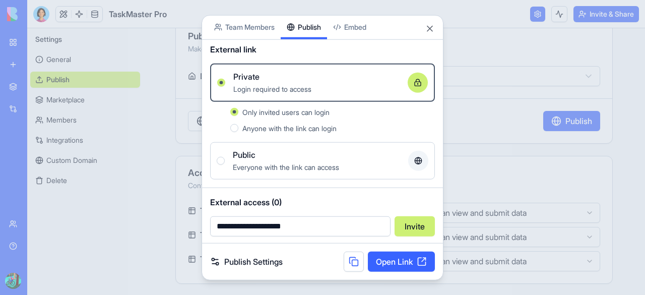
click at [425, 222] on button "Invite" at bounding box center [415, 226] width 40 height 20
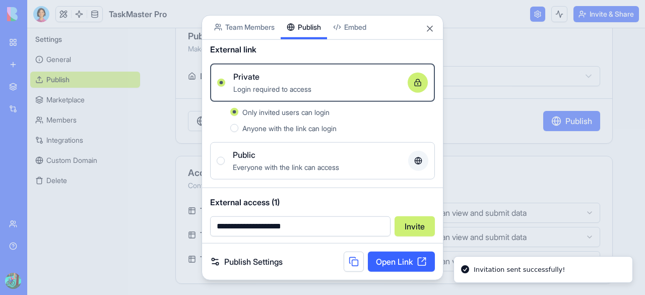
scroll to position [37, 0]
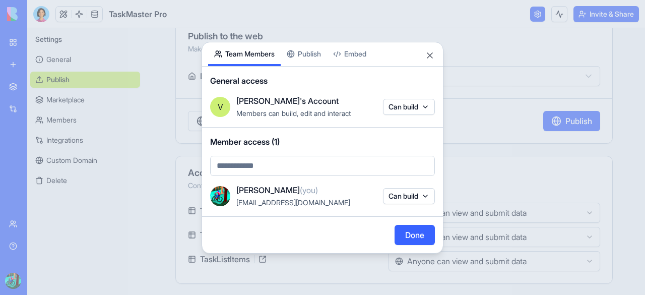
click at [251, 25] on body "**********" at bounding box center [322, 147] width 645 height 295
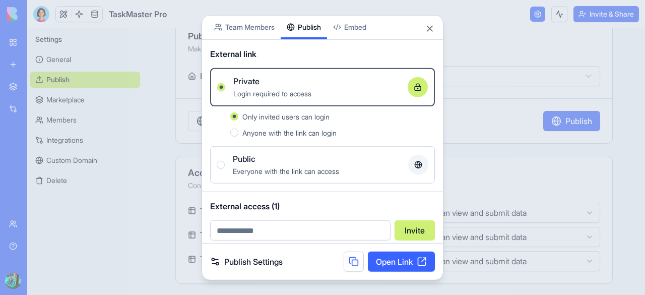
click at [313, 66] on div "Share App Team Members Publish Embed External link Private Login required to ac…" at bounding box center [323, 148] width 242 height 266
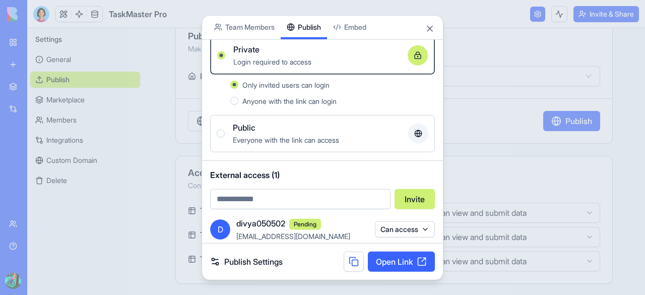
scroll to position [32, 0]
click at [310, 121] on div "Public" at bounding box center [316, 126] width 167 height 12
click at [225, 129] on button "Public Everyone with the link can access" at bounding box center [221, 133] width 8 height 8
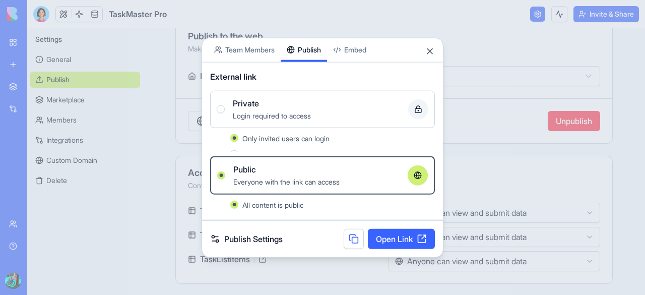
scroll to position [0, 0]
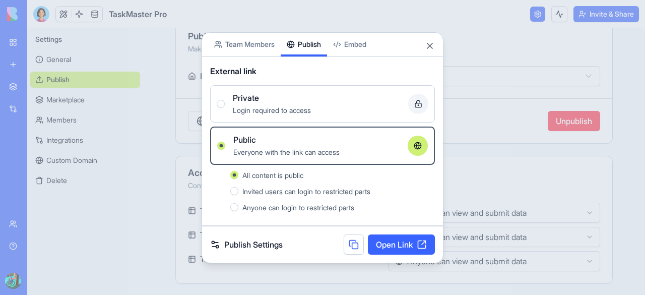
click at [301, 119] on label "Private Login required to access" at bounding box center [322, 103] width 225 height 37
click at [225, 108] on button "Private Login required to access" at bounding box center [221, 104] width 8 height 8
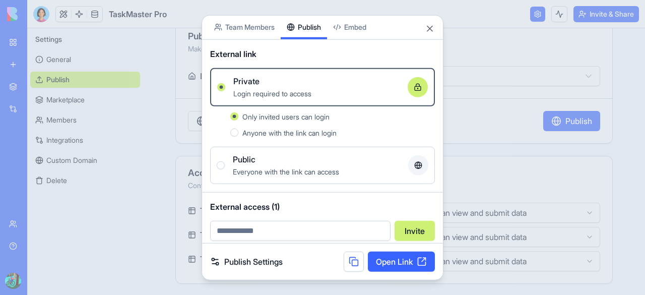
scroll to position [37, 0]
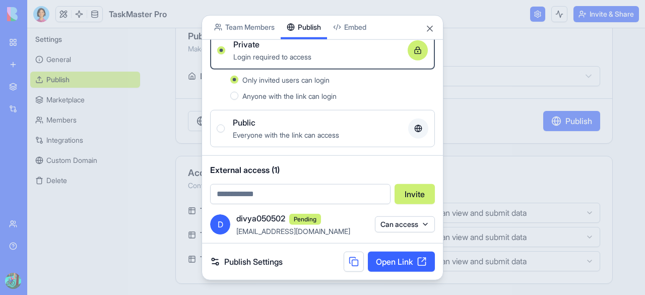
click at [350, 267] on button at bounding box center [354, 262] width 20 height 20
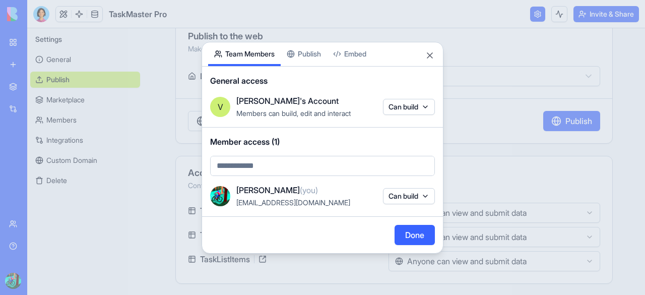
click at [257, 28] on body "**********" at bounding box center [322, 147] width 645 height 295
click at [263, 168] on body "**********" at bounding box center [322, 147] width 645 height 295
type input "*"
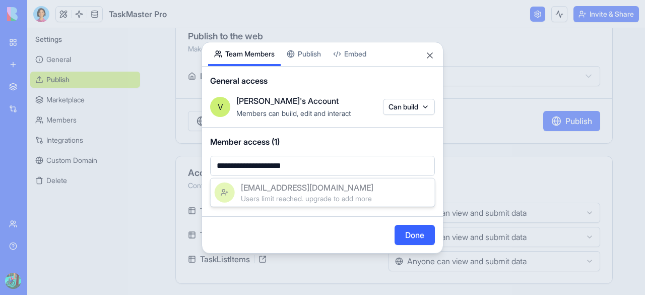
type input "**********"
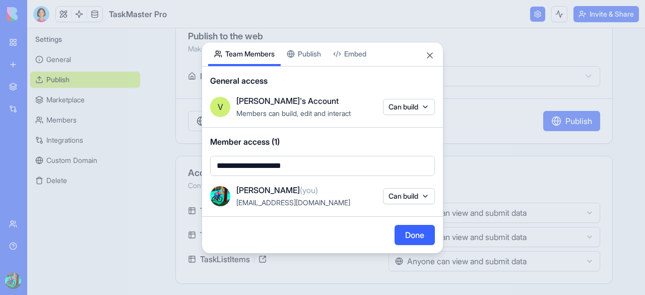
click at [404, 229] on body "**********" at bounding box center [322, 147] width 645 height 295
click at [423, 239] on button "Done" at bounding box center [415, 235] width 40 height 20
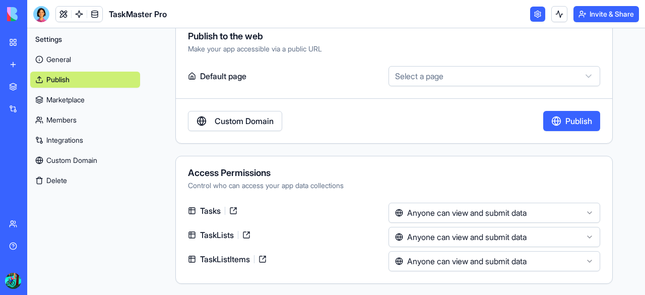
scroll to position [0, 0]
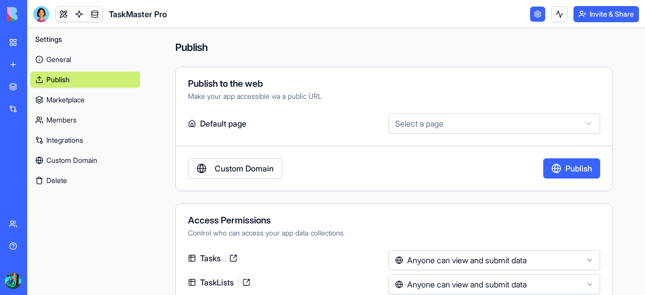
click at [321, 161] on div "Custom Domain Publish" at bounding box center [394, 168] width 436 height 20
click at [257, 177] on link "Custom Domain" at bounding box center [235, 168] width 94 height 20
click at [583, 169] on button "Publish" at bounding box center [571, 168] width 57 height 20
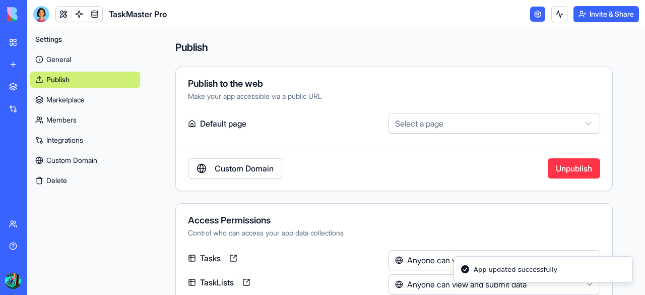
click at [583, 169] on button "Unpublish" at bounding box center [574, 168] width 52 height 20
click at [583, 169] on button "Publish" at bounding box center [571, 168] width 57 height 20
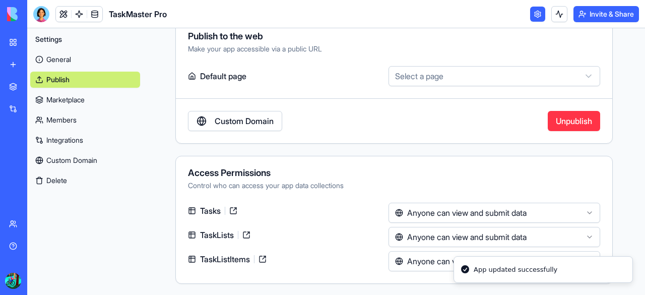
click at [598, 10] on button "Invite & Share" at bounding box center [607, 14] width 66 height 16
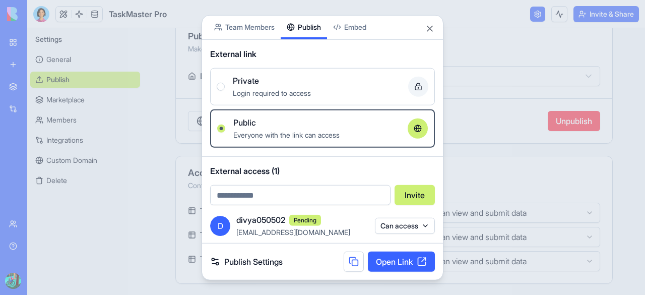
click at [309, 54] on div "Share App Team Members Publish Embed External link Private Login required to ac…" at bounding box center [323, 148] width 242 height 266
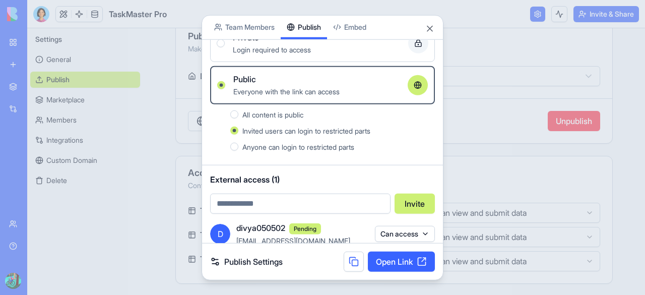
scroll to position [41, 0]
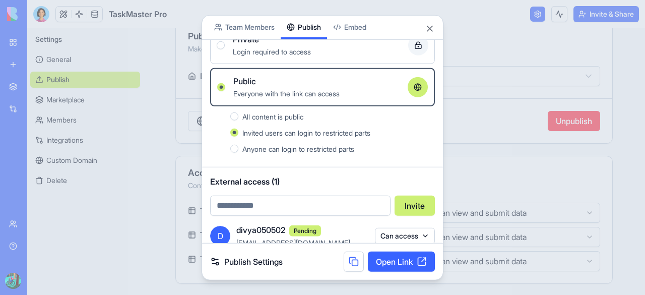
click at [419, 204] on button "Invite" at bounding box center [415, 205] width 40 height 20
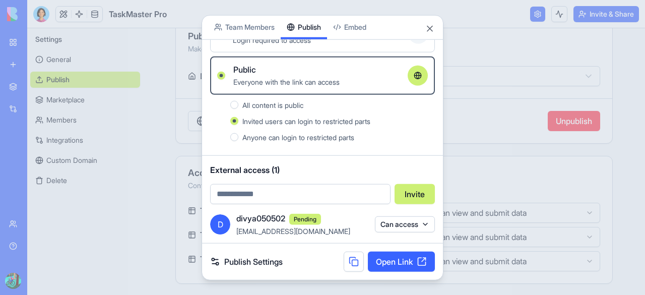
click at [411, 229] on button "Can access" at bounding box center [405, 224] width 60 height 16
click at [411, 229] on body "**********" at bounding box center [322, 147] width 645 height 295
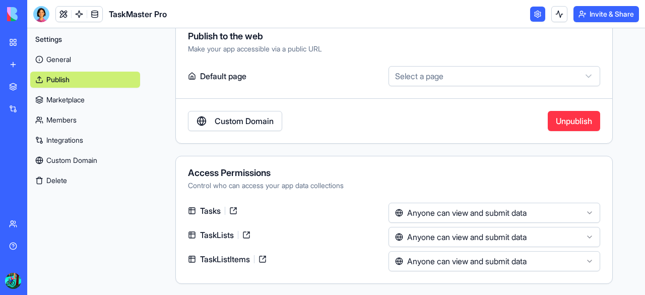
click at [554, 127] on button "Unpublish" at bounding box center [574, 121] width 52 height 20
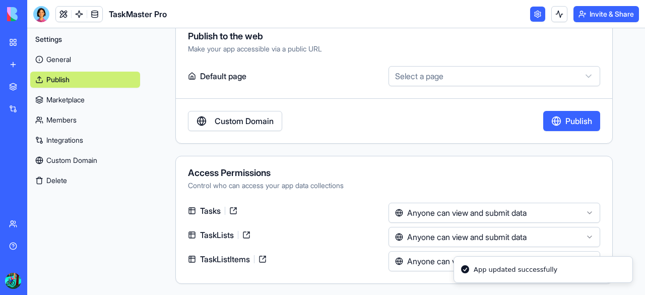
scroll to position [0, 0]
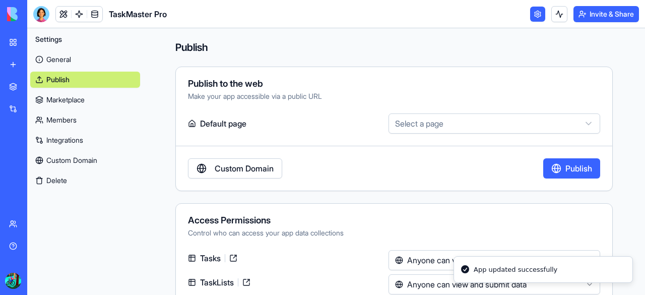
click at [4, 45] on link "My Workspace" at bounding box center [23, 42] width 40 height 20
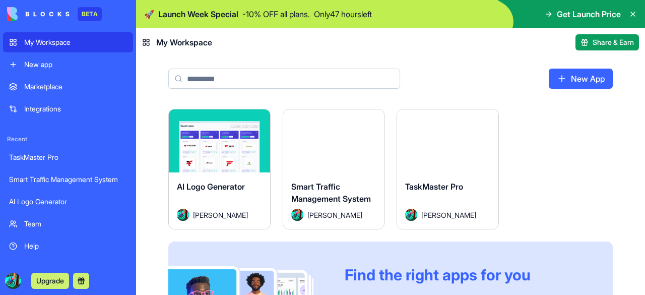
click at [237, 130] on div "Launch" at bounding box center [219, 140] width 101 height 63
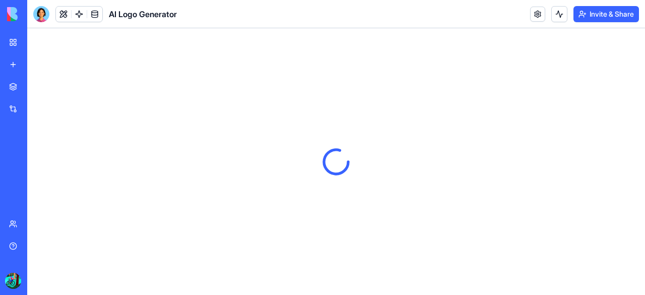
click at [5, 43] on link "My Workspace" at bounding box center [23, 42] width 40 height 20
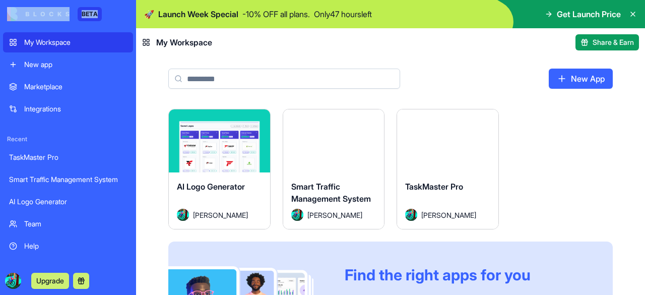
drag, startPoint x: 105, startPoint y: 19, endPoint x: 1, endPoint y: 29, distance: 104.3
click at [1, 29] on div "BETA My Workspace New app Marketplace Integrations Recent TaskMaster Pro Smart …" at bounding box center [68, 147] width 136 height 295
click at [633, 12] on icon at bounding box center [633, 14] width 8 height 8
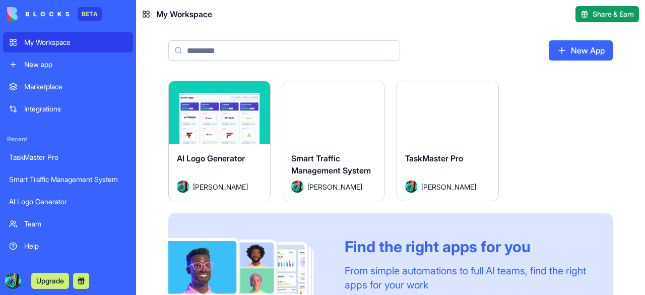
click at [615, 12] on span "Share & Earn" at bounding box center [613, 14] width 41 height 10
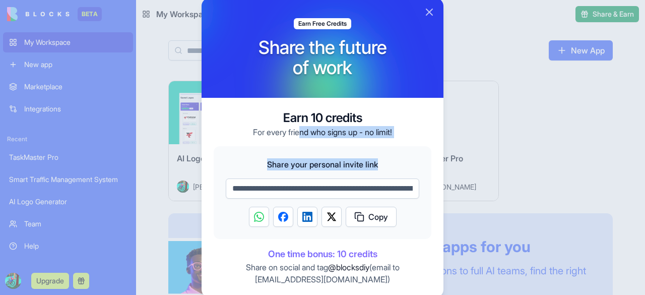
drag, startPoint x: 299, startPoint y: 129, endPoint x: 410, endPoint y: 133, distance: 111.0
click at [410, 133] on div "**********" at bounding box center [323, 198] width 242 height 200
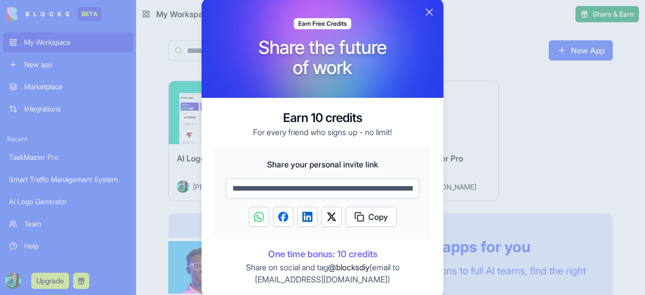
click at [383, 184] on input "**********" at bounding box center [323, 188] width 194 height 20
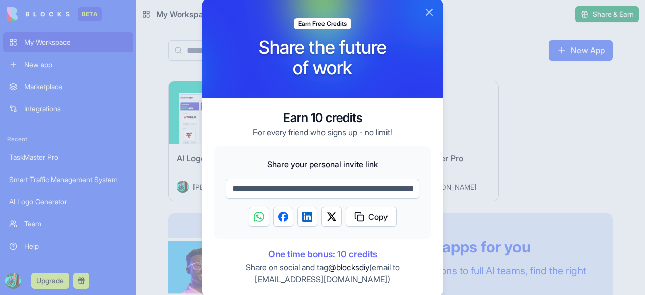
click at [433, 11] on button "Close" at bounding box center [429, 12] width 12 height 12
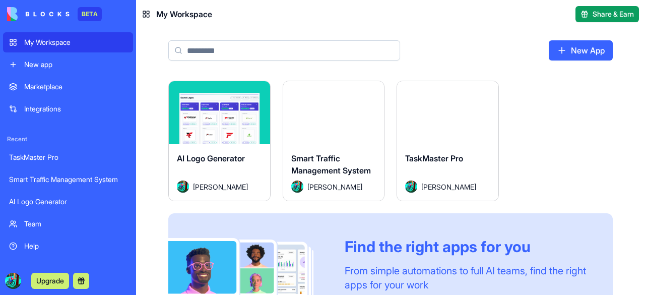
click at [46, 63] on div "New app" at bounding box center [75, 64] width 103 height 10
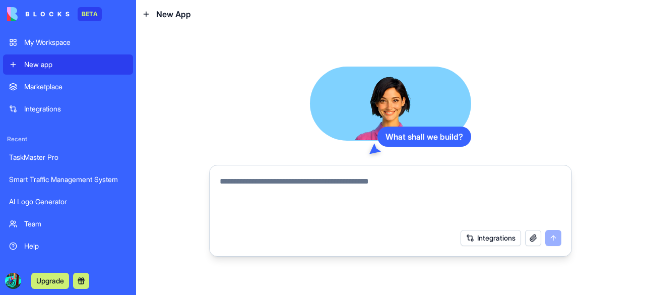
click at [272, 182] on textarea at bounding box center [391, 199] width 342 height 48
click at [273, 175] on div at bounding box center [391, 196] width 354 height 54
click at [296, 61] on div "What shall we build? Integrations" at bounding box center [390, 161] width 509 height 267
